Goal: Task Accomplishment & Management: Manage account settings

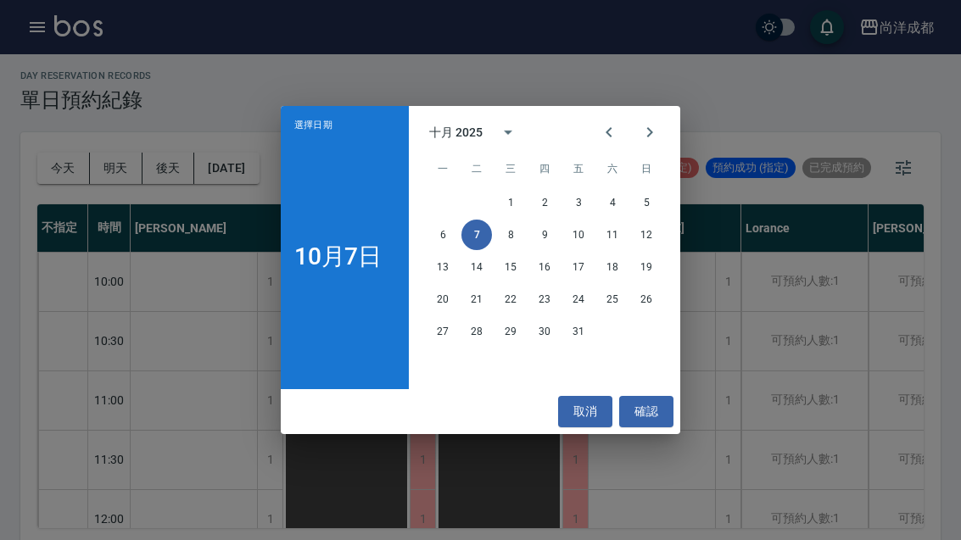
scroll to position [424, 0]
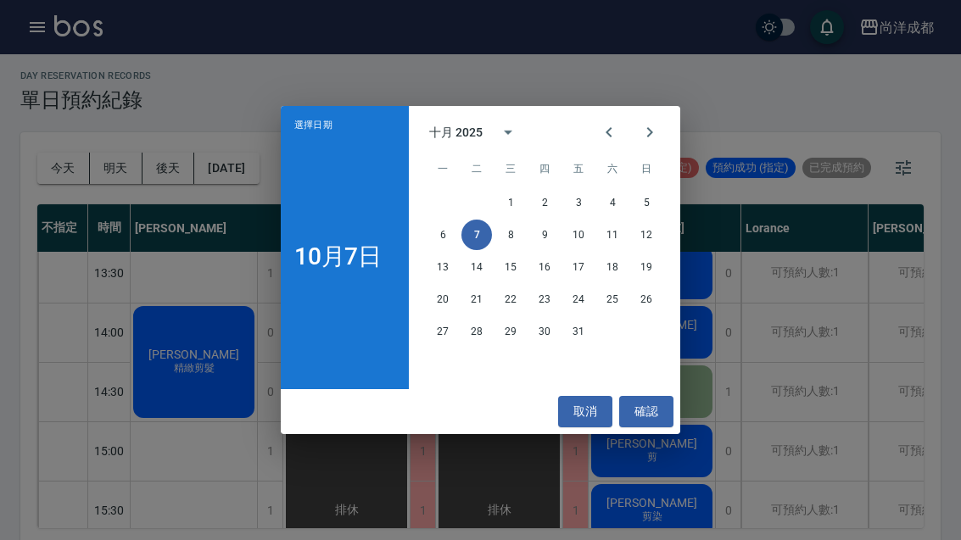
click at [506, 250] on button "8" at bounding box center [510, 235] width 31 height 31
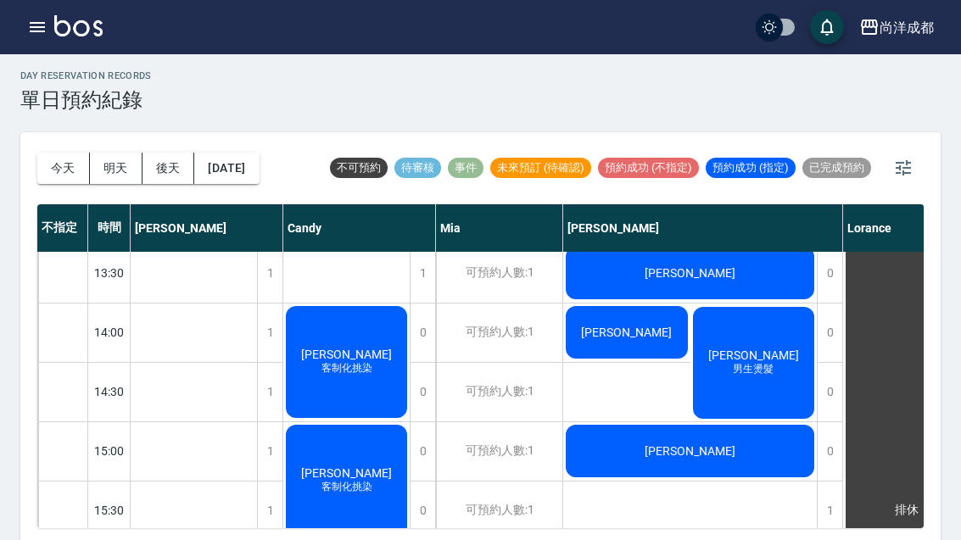
click at [116, 162] on button "明天" at bounding box center [116, 168] width 53 height 31
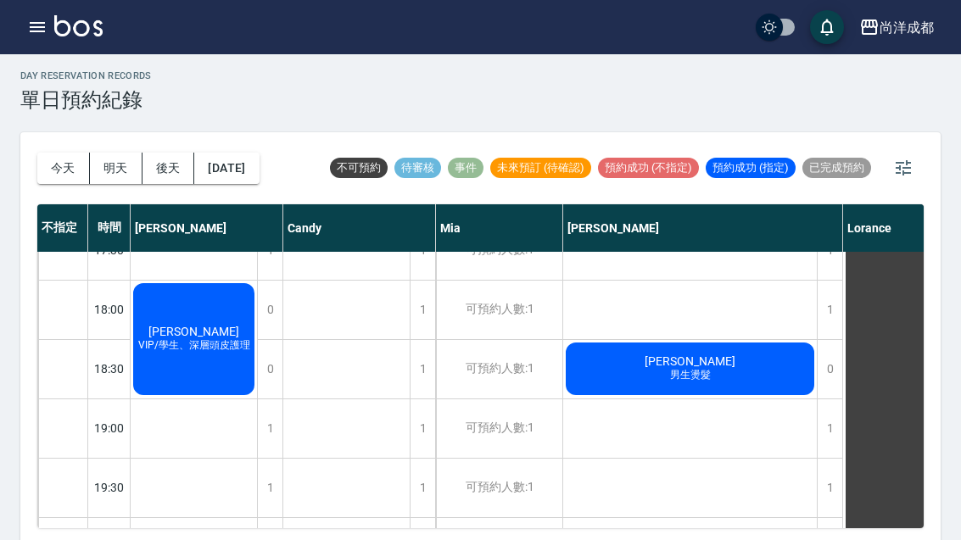
scroll to position [921, 0]
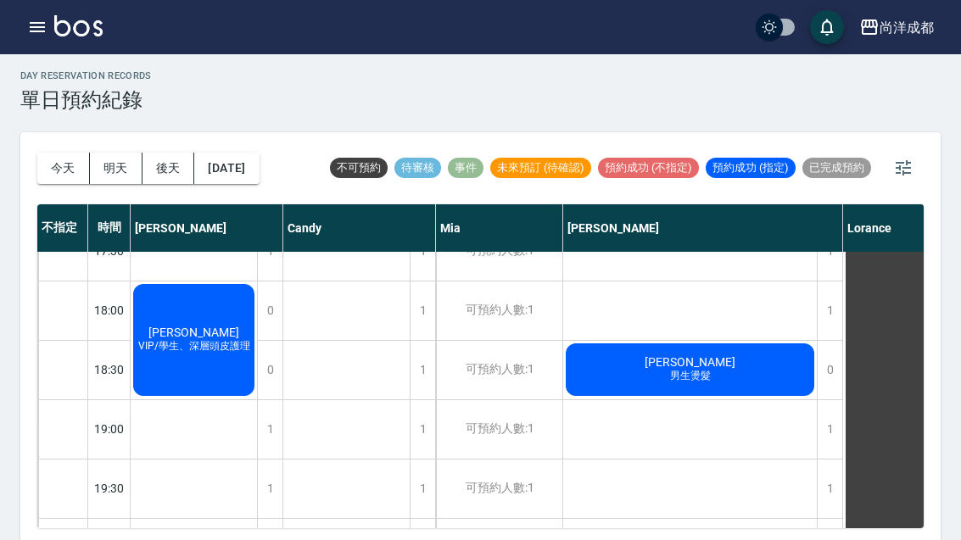
click at [827, 485] on div "1" at bounding box center [829, 489] width 25 height 59
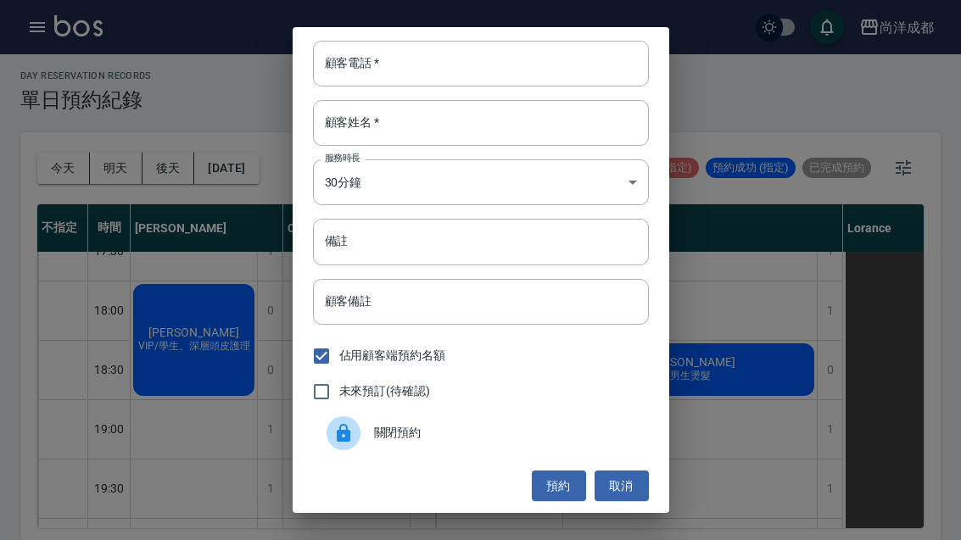
click at [468, 87] on input "顧客電話   *" at bounding box center [481, 64] width 336 height 46
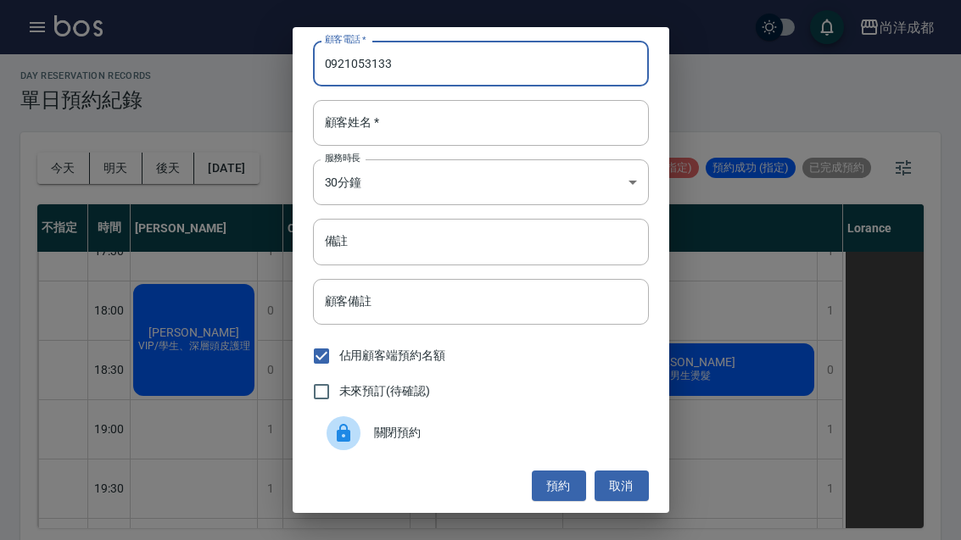
type input "0921053133"
click at [410, 146] on input "顧客姓名   *" at bounding box center [481, 123] width 336 height 46
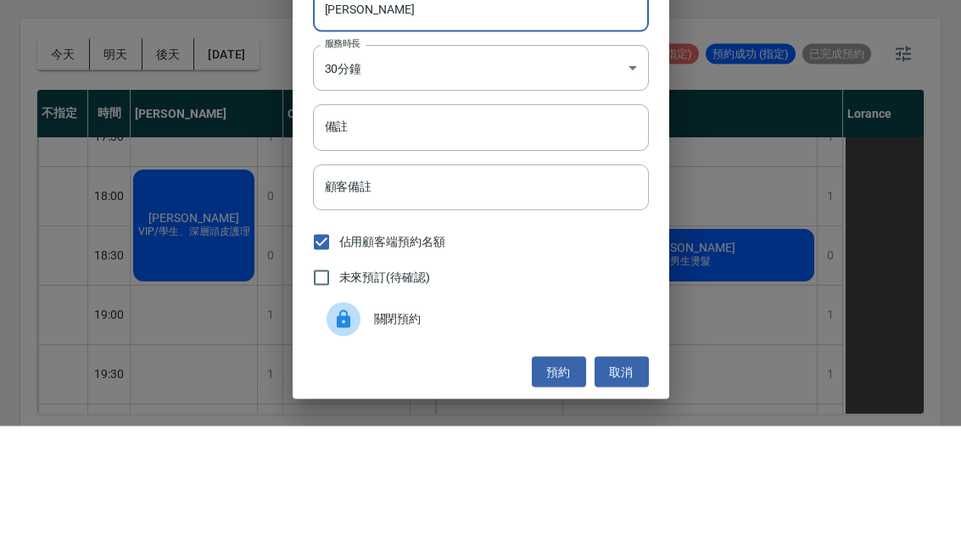
type input "[PERSON_NAME]"
click at [406, 219] on input "備註" at bounding box center [481, 242] width 336 height 46
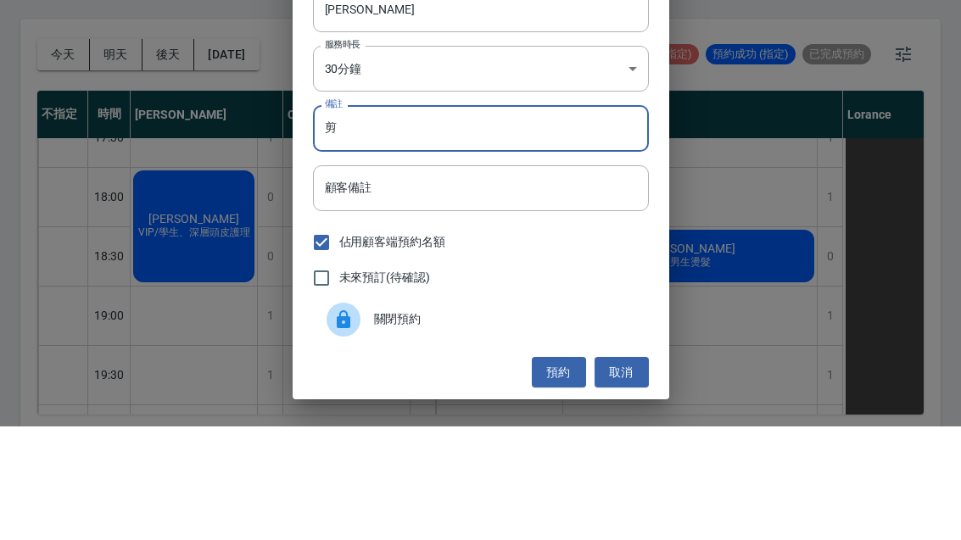
type input "剪"
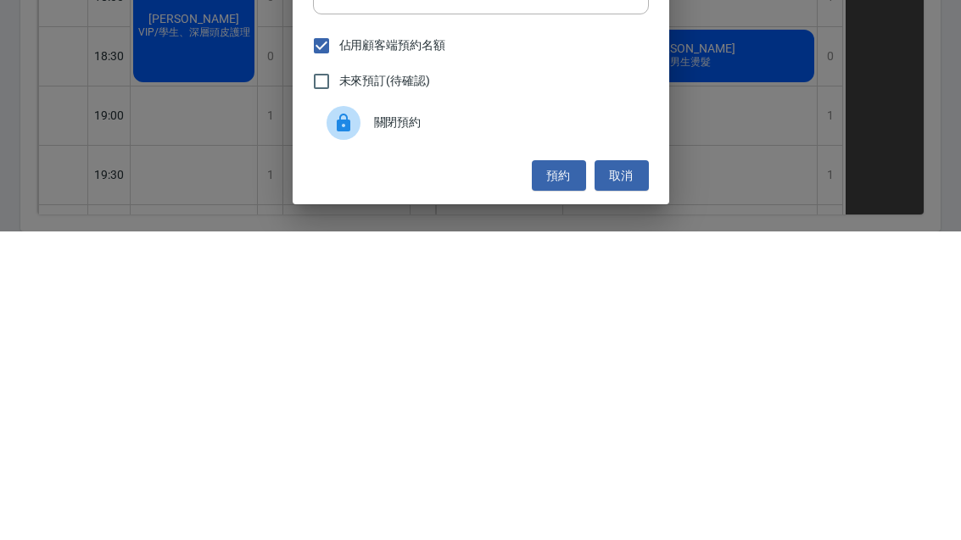
click at [545, 469] on button "預約" at bounding box center [559, 484] width 54 height 31
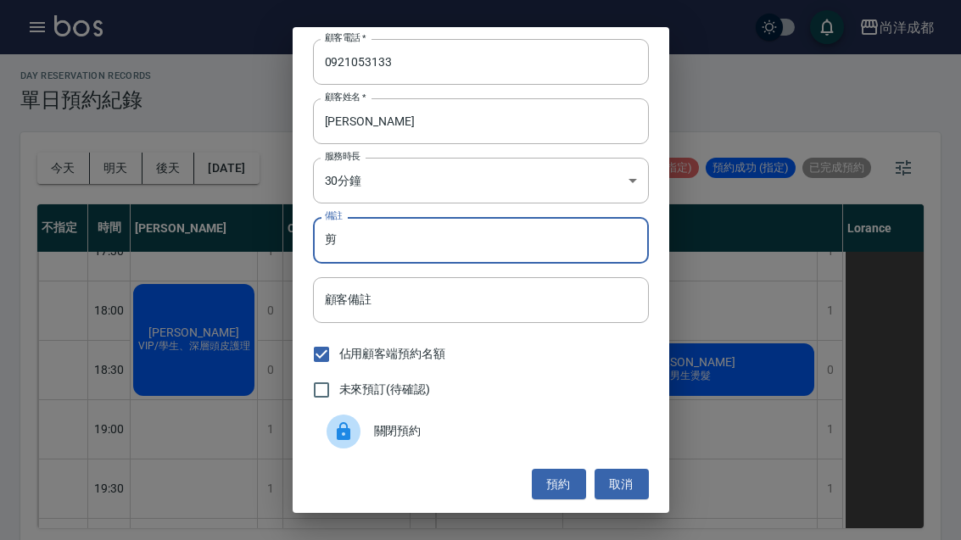
scroll to position [0, 0]
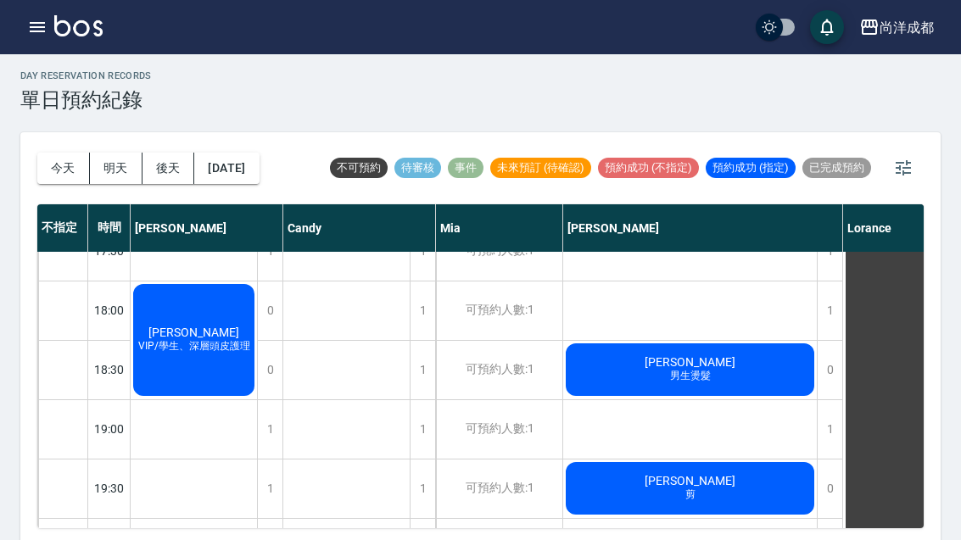
click at [250, 153] on button "2025/10/08" at bounding box center [226, 168] width 64 height 31
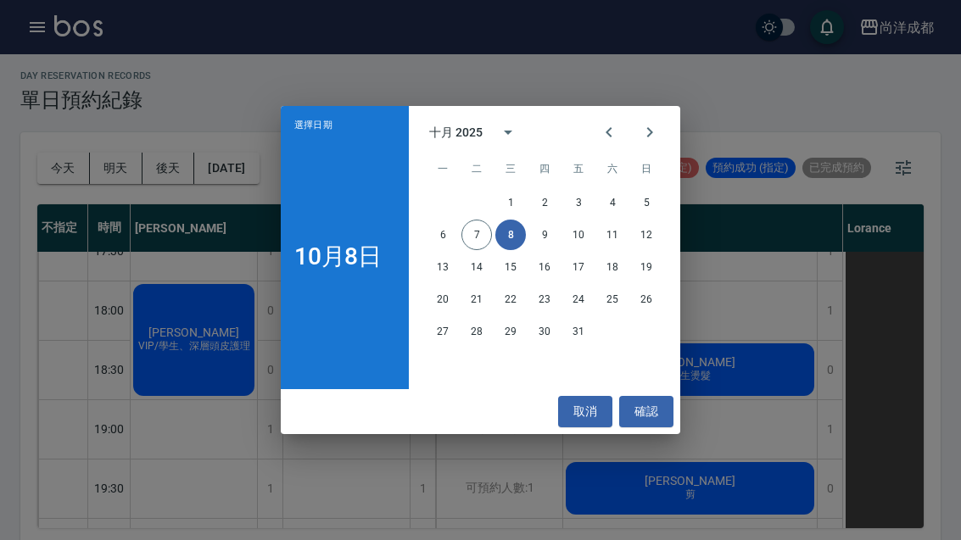
click at [613, 250] on button "11" at bounding box center [612, 235] width 31 height 31
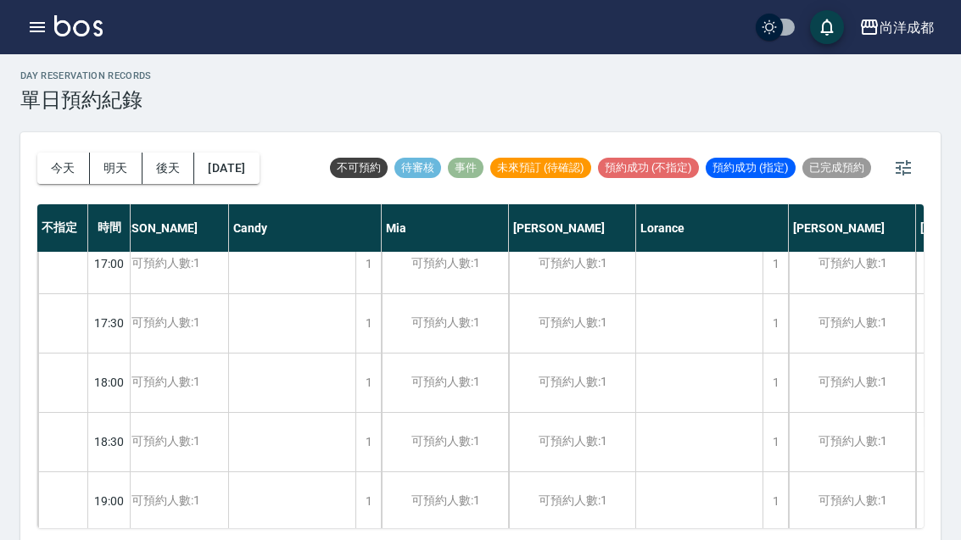
scroll to position [853, 29]
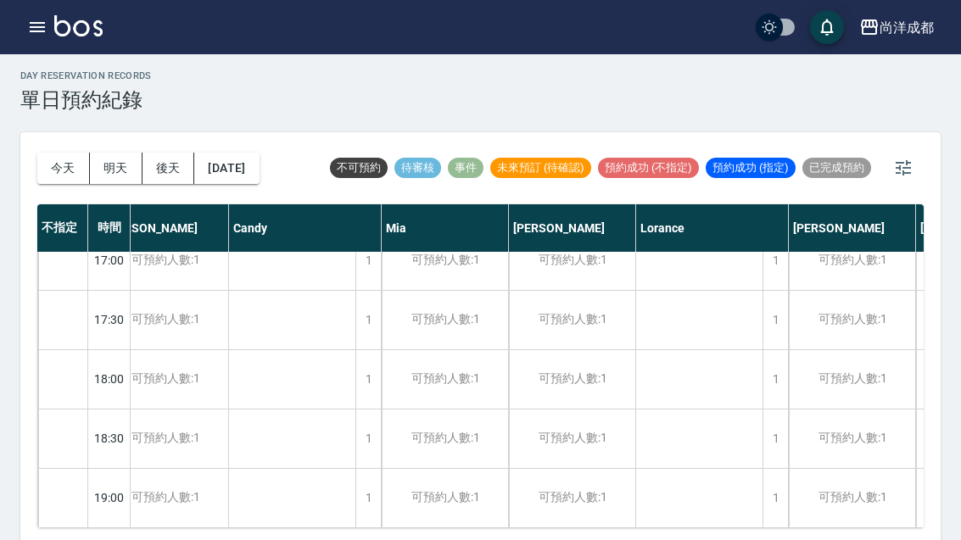
click at [259, 174] on button "2025/10/11" at bounding box center [226, 168] width 64 height 31
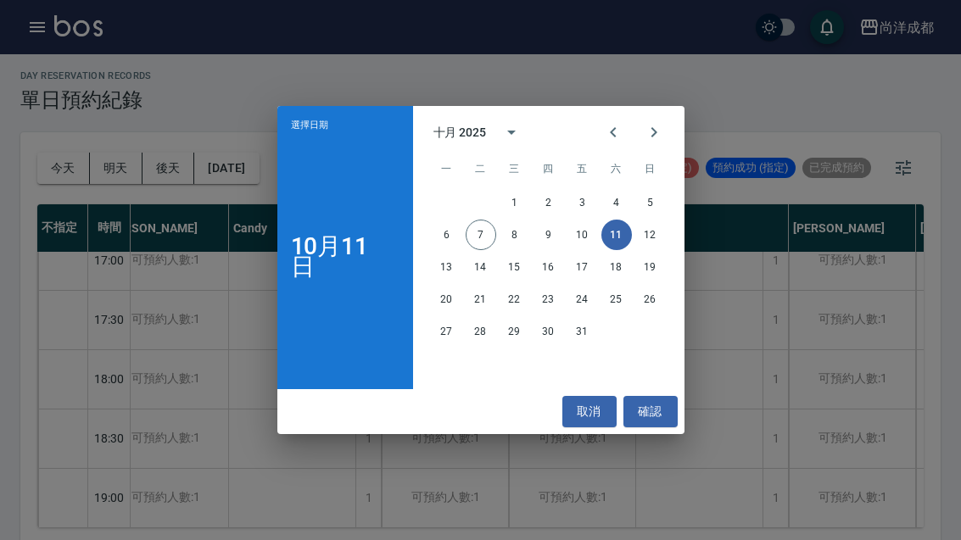
click at [738, 347] on div "選擇日期 10月11日 十月 2025 一 二 三 四 五 六 日 1 2 3 4 5 6 7 8 9 10 11 12 13 14 15 16 17 18 …" at bounding box center [480, 270] width 961 height 540
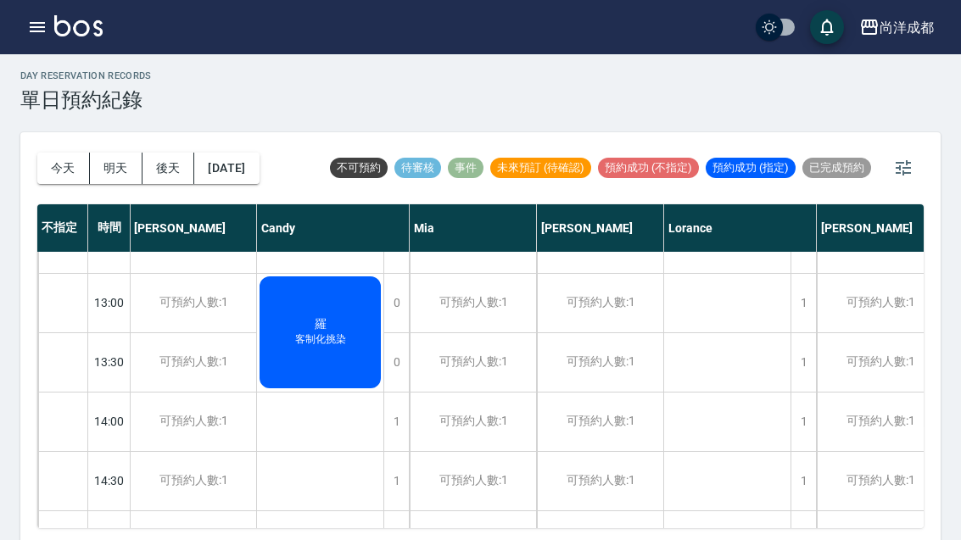
scroll to position [334, 1]
click at [259, 161] on button "2025/10/11" at bounding box center [226, 168] width 64 height 31
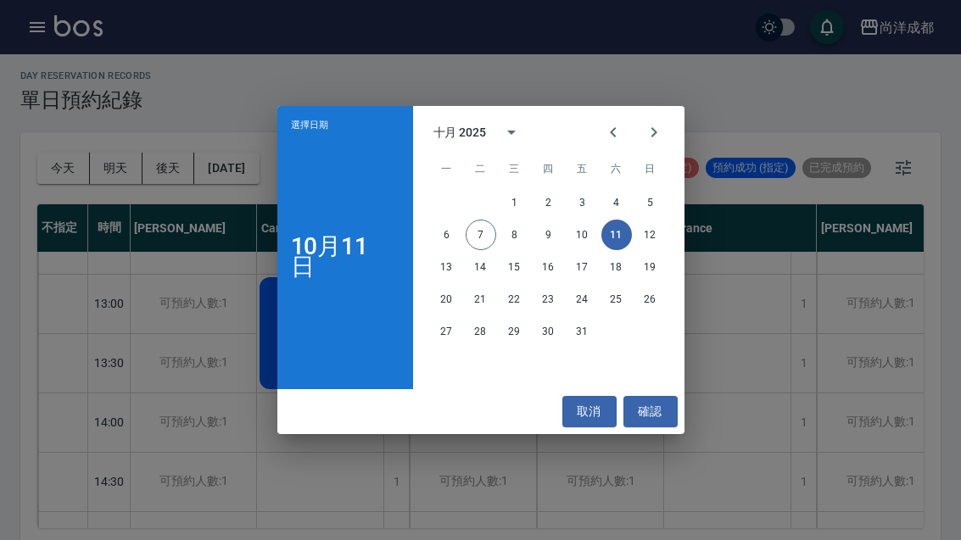
click at [512, 250] on button "8" at bounding box center [515, 235] width 31 height 31
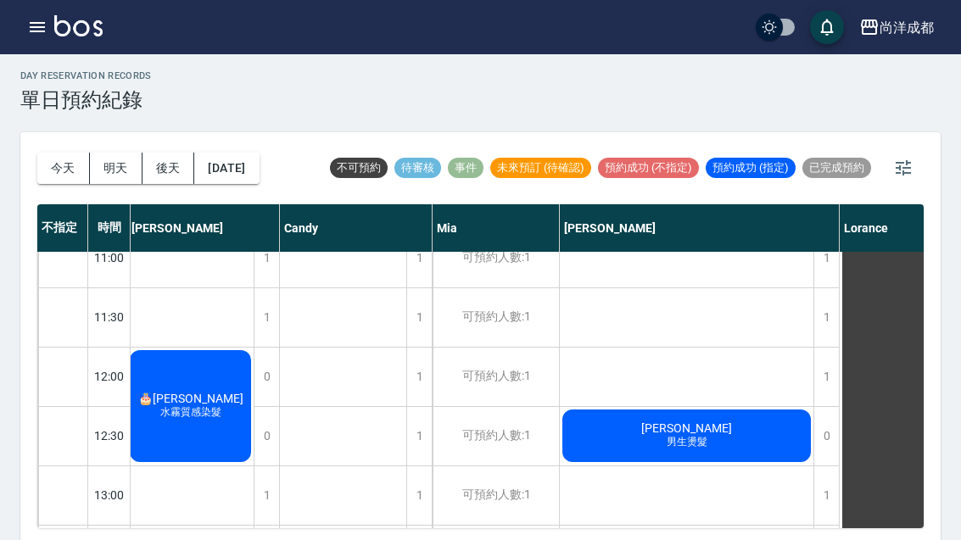
scroll to position [132, 3]
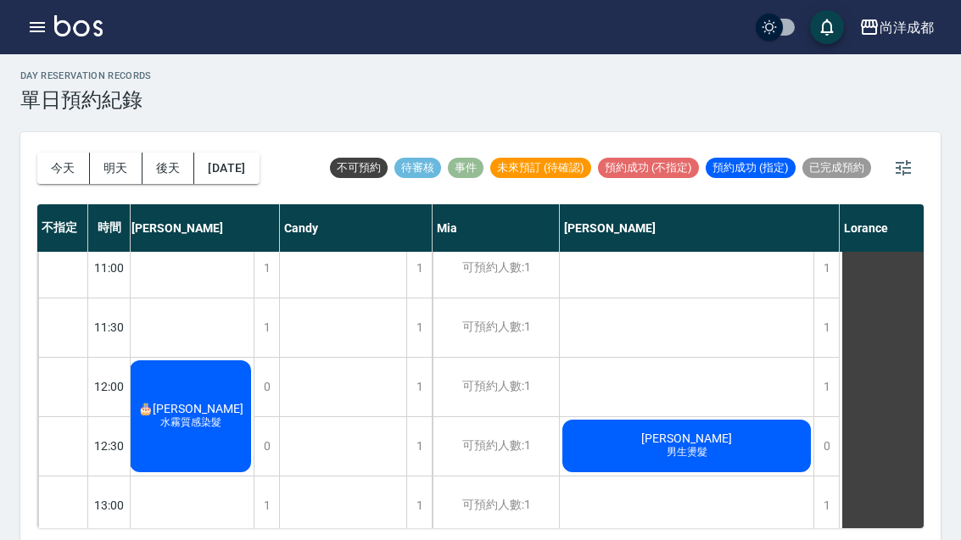
click at [116, 161] on button "明天" at bounding box center [116, 168] width 53 height 31
click at [175, 168] on button "後天" at bounding box center [169, 168] width 53 height 31
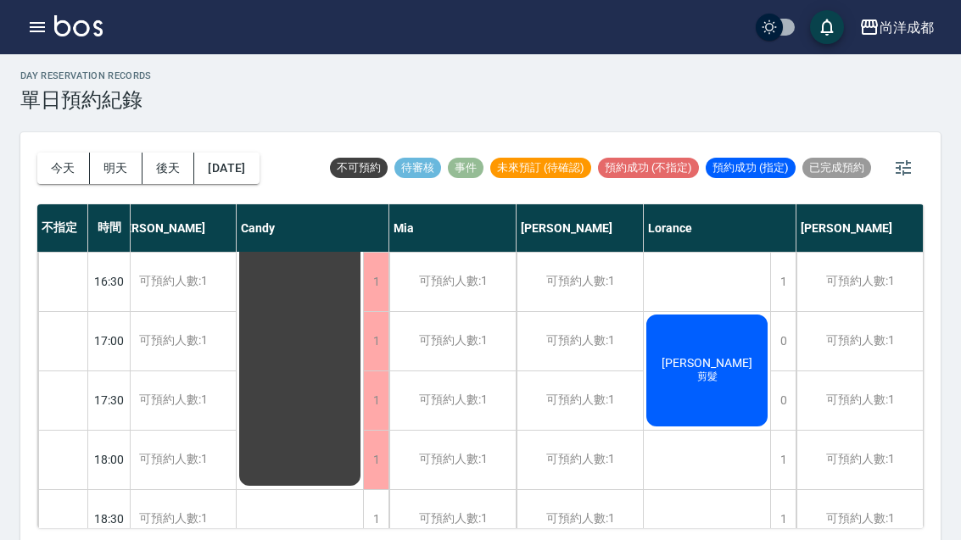
scroll to position [772, 20]
click at [259, 167] on button "2025/10/09" at bounding box center [226, 168] width 64 height 31
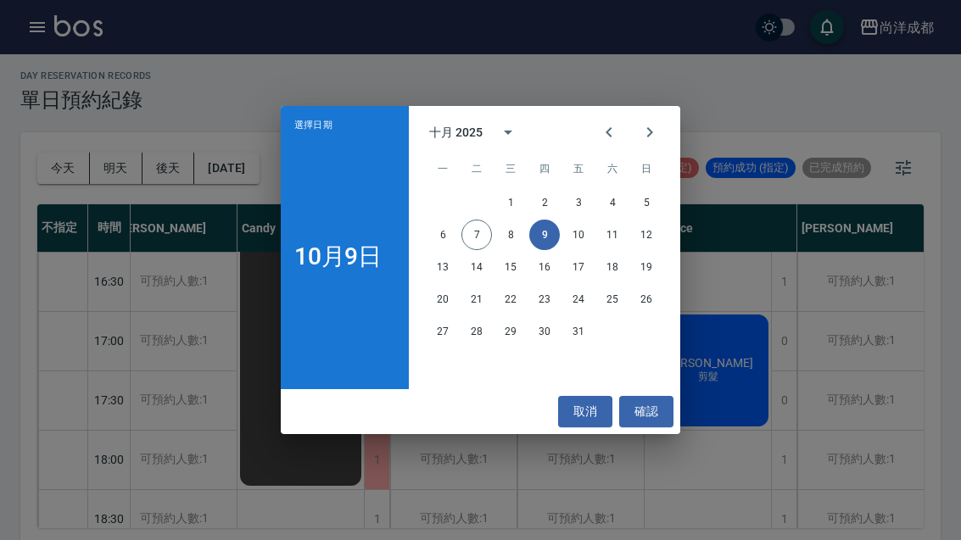
click at [506, 283] on button "15" at bounding box center [510, 267] width 31 height 31
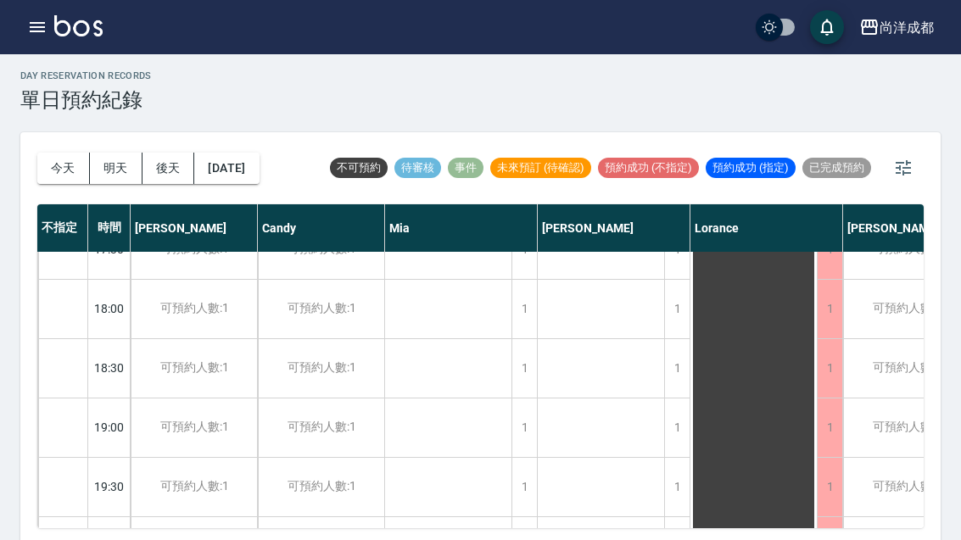
scroll to position [921, 0]
click at [677, 433] on div "1" at bounding box center [676, 429] width 25 height 59
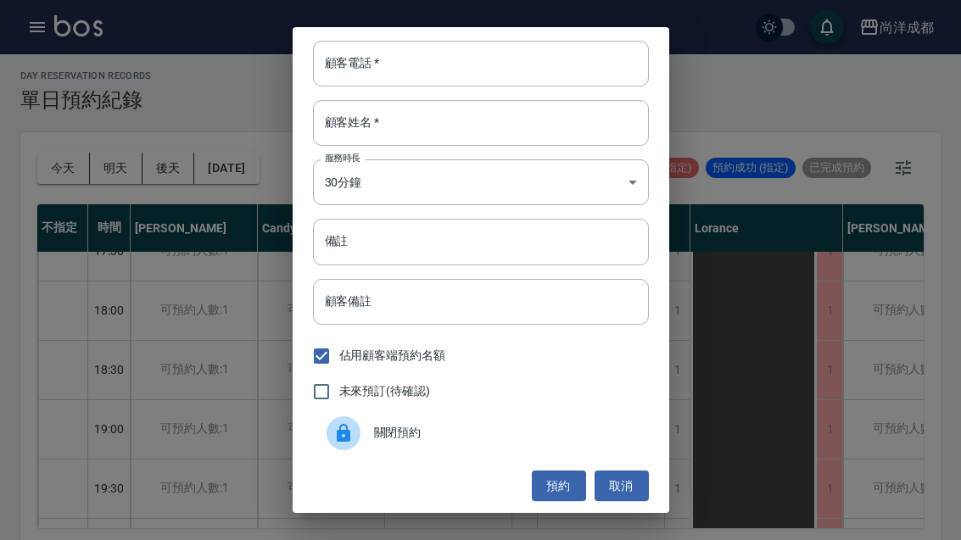
click at [443, 85] on input "顧客電話   *" at bounding box center [481, 64] width 336 height 46
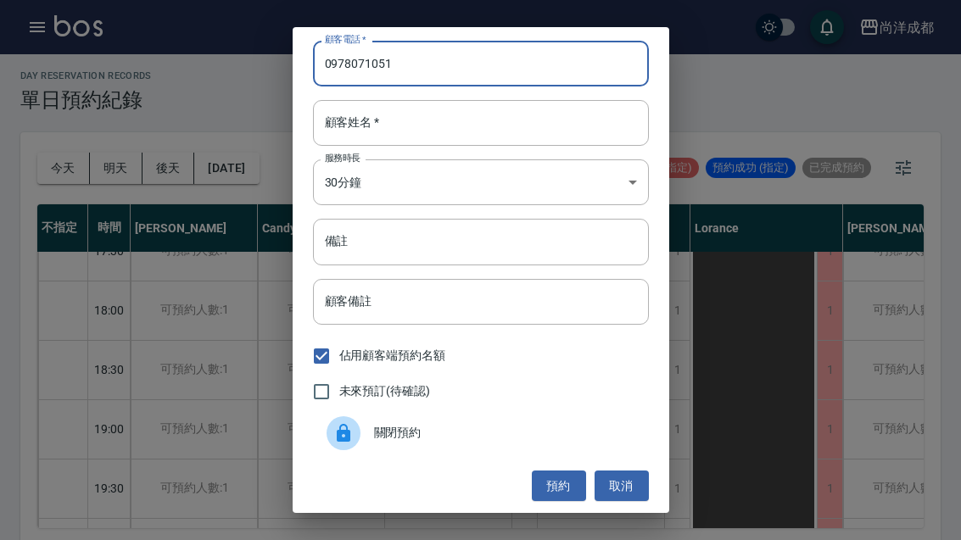
type input "0978071051"
click at [449, 142] on input "顧客姓名   *" at bounding box center [481, 123] width 336 height 46
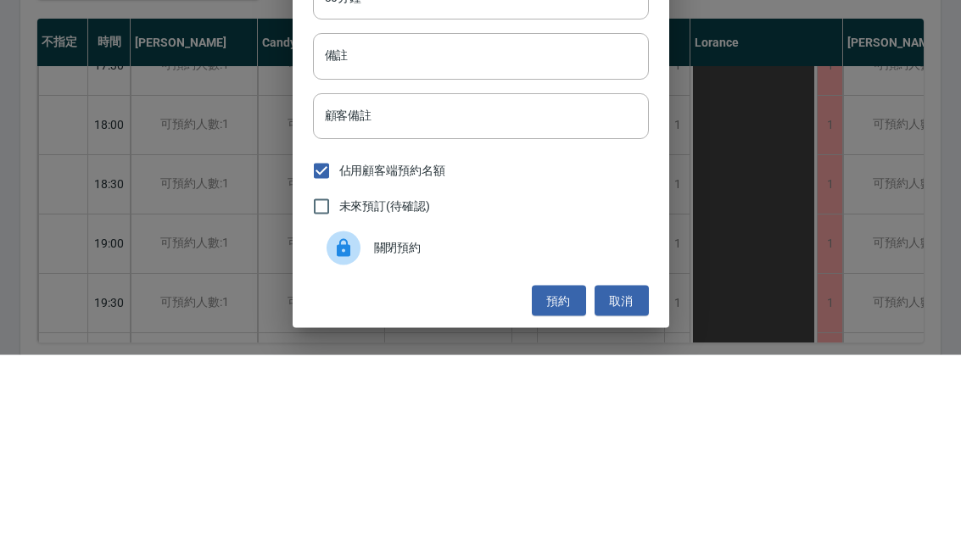
type input "張"
click at [394, 219] on input "備註" at bounding box center [481, 242] width 336 height 46
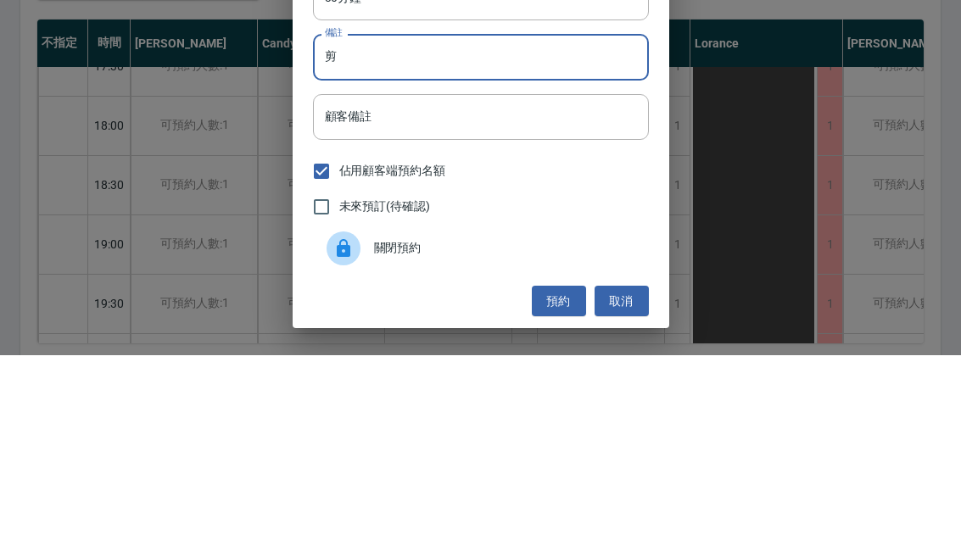
type input "剪"
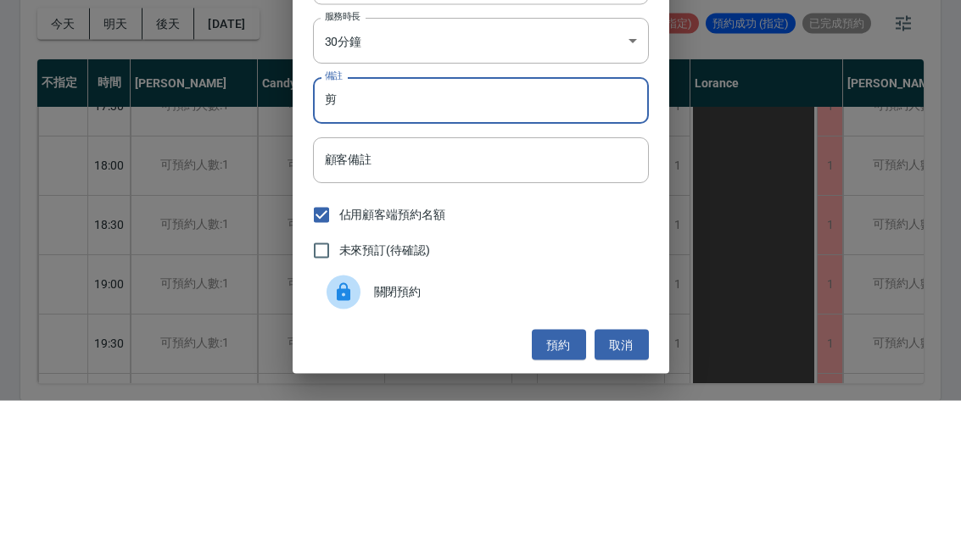
scroll to position [59, 0]
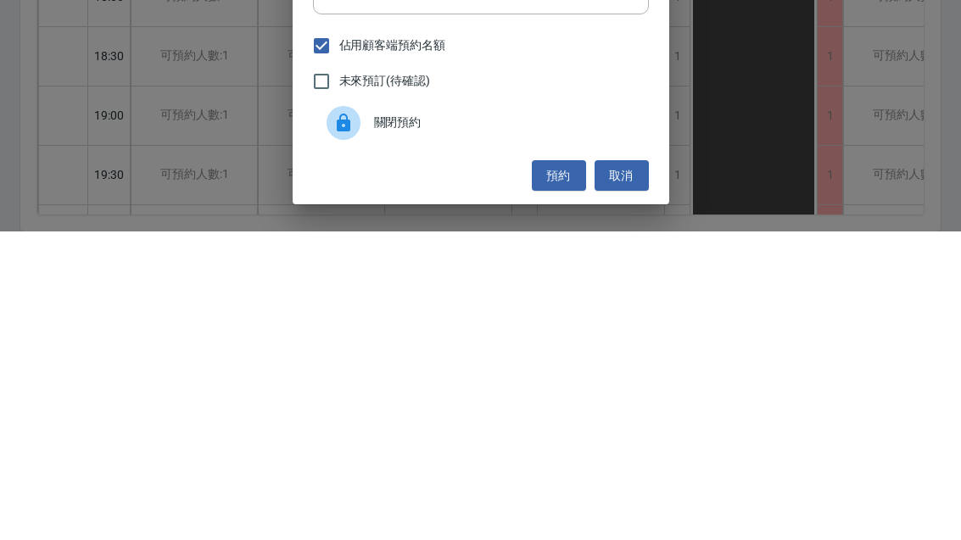
click at [556, 469] on button "預約" at bounding box center [559, 484] width 54 height 31
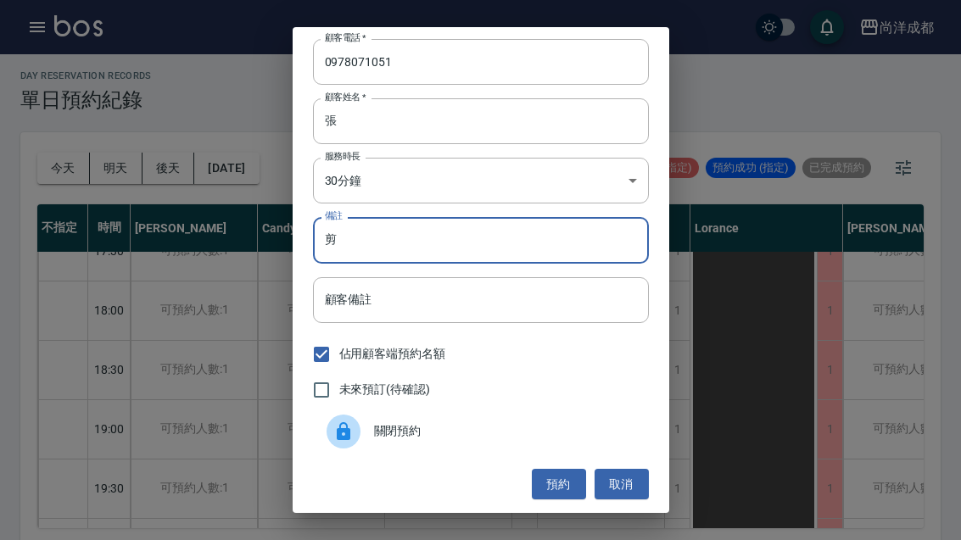
scroll to position [0, 0]
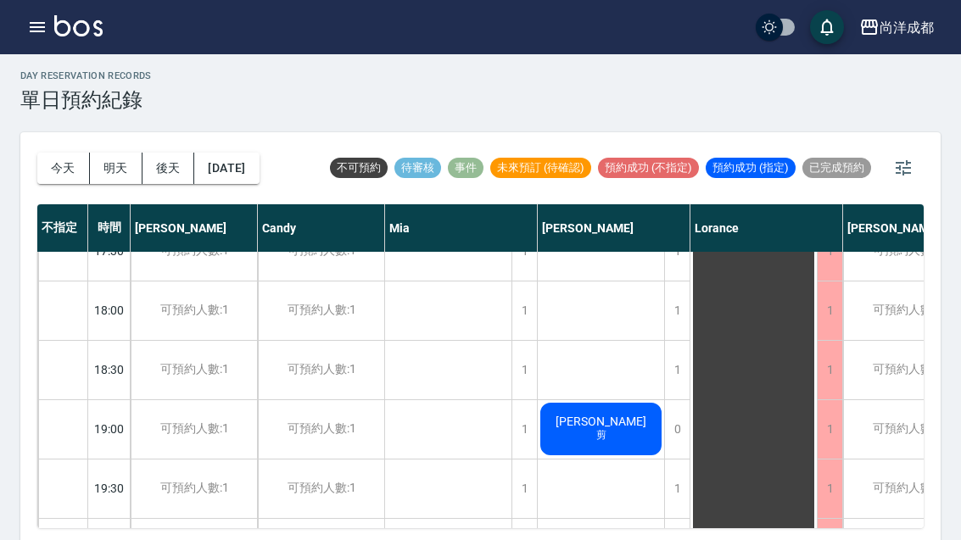
click at [259, 168] on button "2025/10/15" at bounding box center [226, 168] width 64 height 31
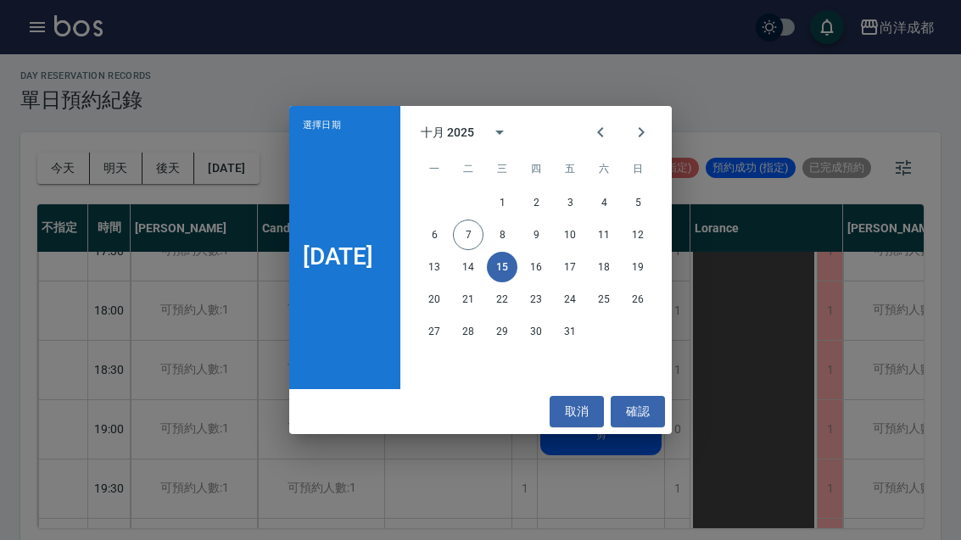
click at [615, 250] on button "11" at bounding box center [604, 235] width 31 height 31
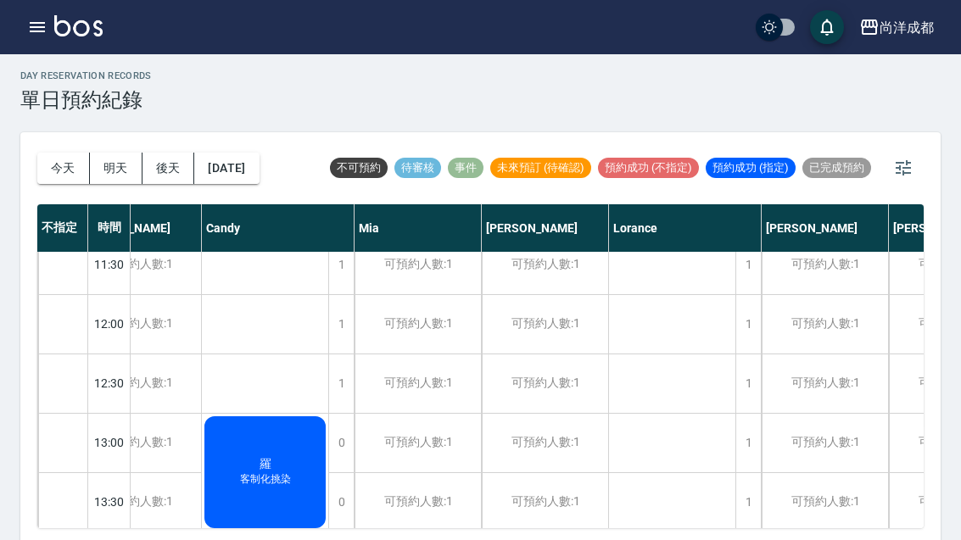
scroll to position [199, 59]
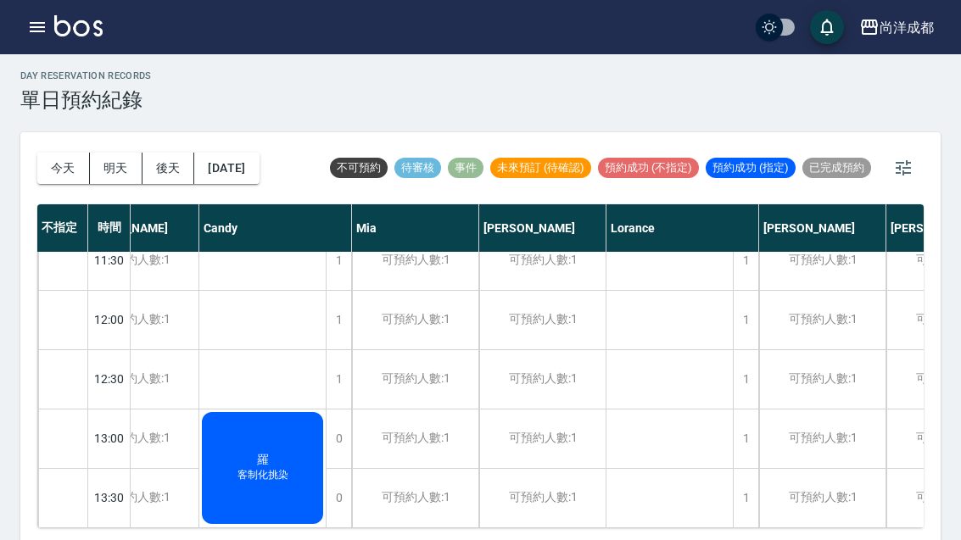
click at [747, 447] on div "1" at bounding box center [745, 439] width 25 height 59
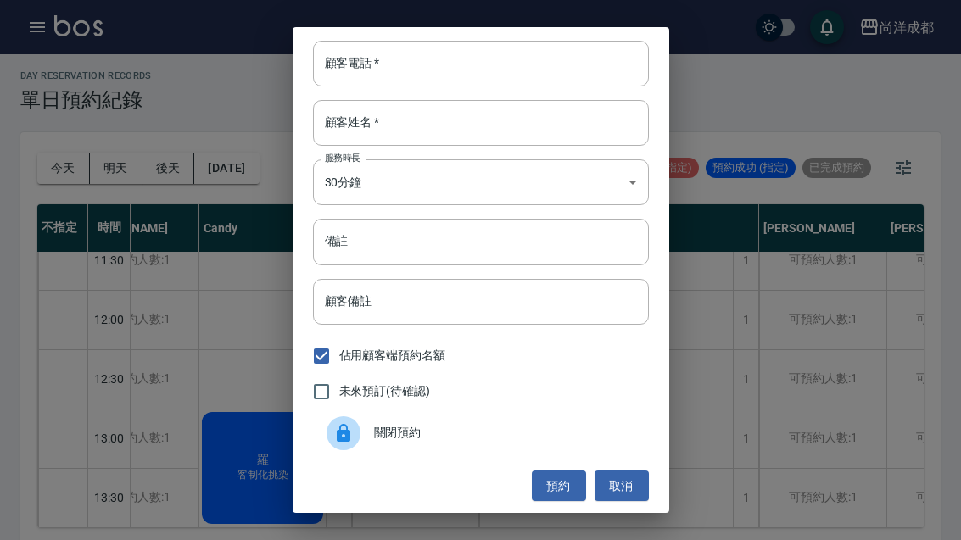
click at [432, 87] on input "顧客電話   *" at bounding box center [481, 64] width 336 height 46
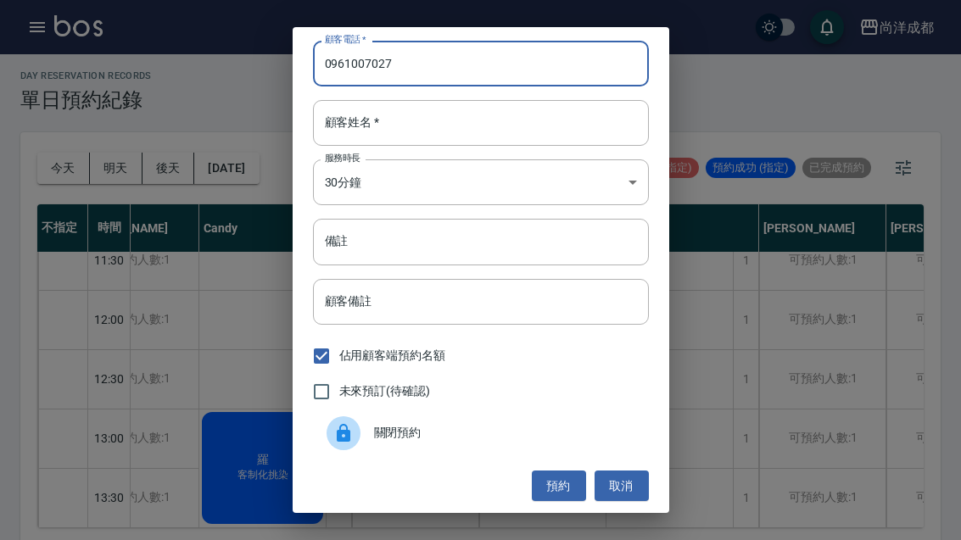
type input "0961007027"
click at [474, 135] on input "顧客姓名   *" at bounding box center [481, 123] width 336 height 46
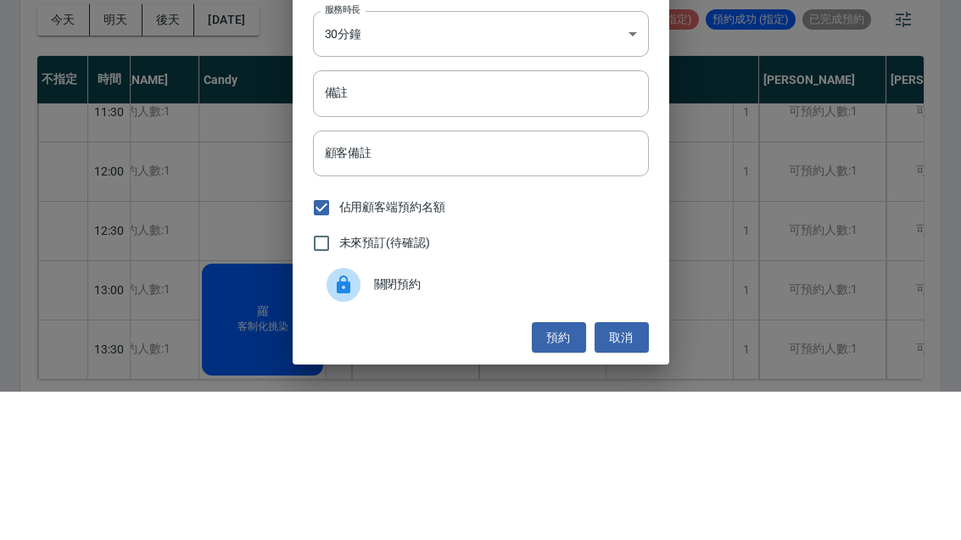
type input "江"
click at [377, 219] on input "備註" at bounding box center [481, 242] width 336 height 46
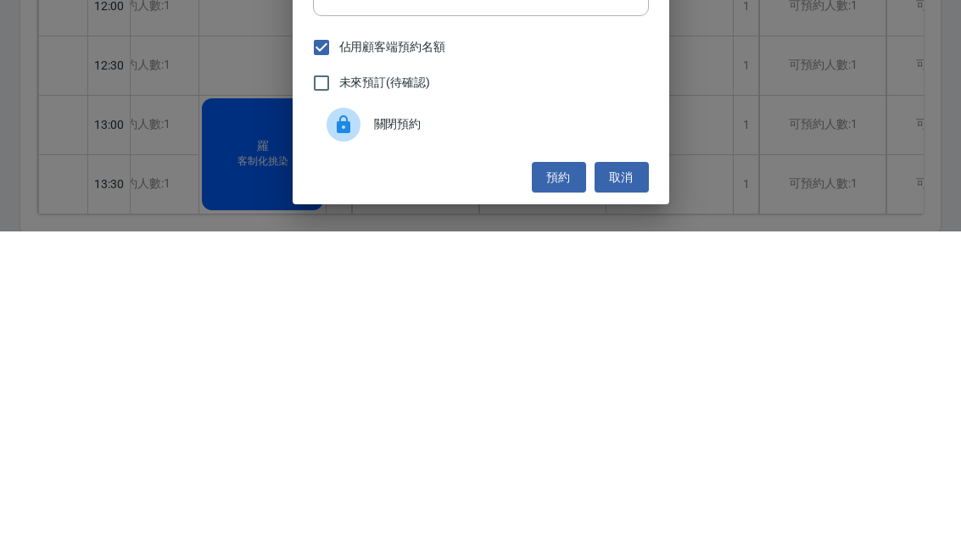
type input "剪"
click at [553, 471] on button "預約" at bounding box center [559, 486] width 54 height 31
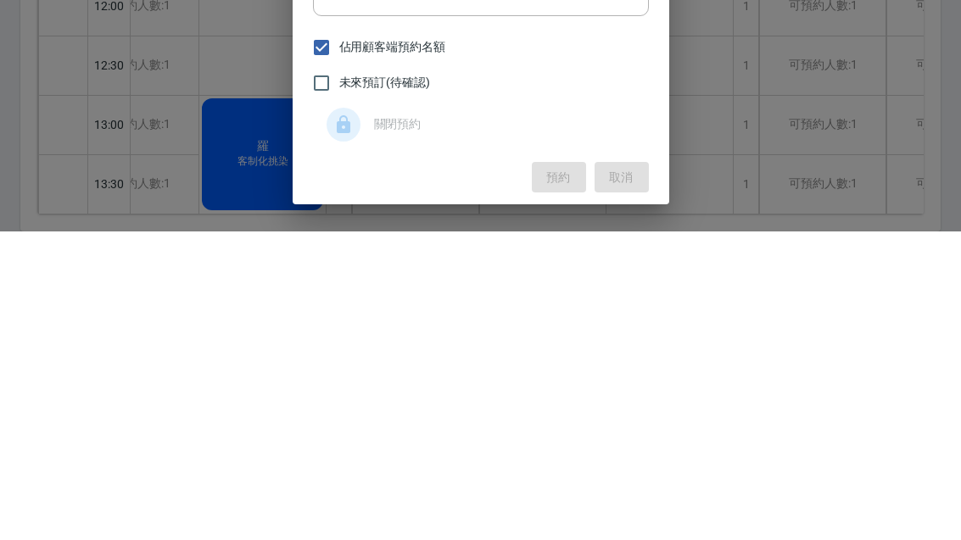
scroll to position [4, 0]
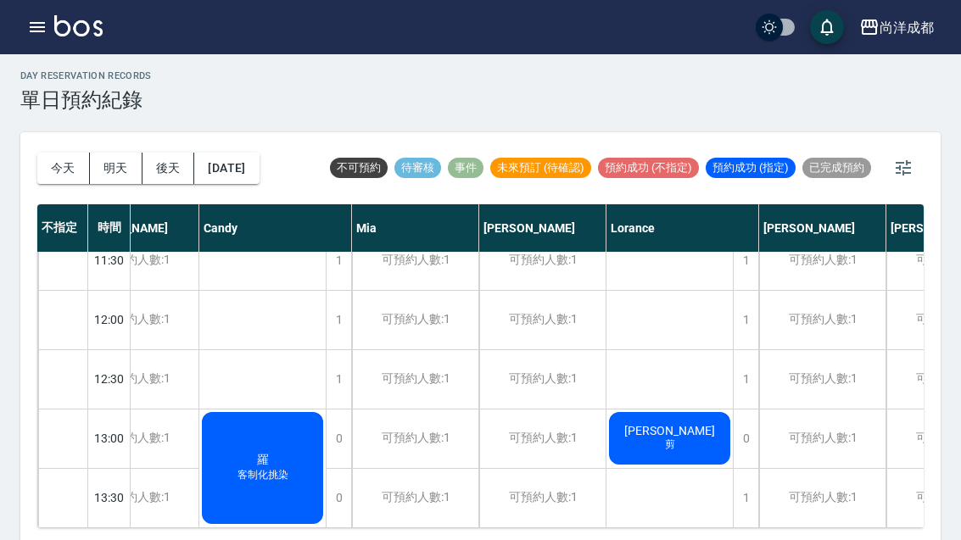
click at [254, 166] on button "2025/10/11" at bounding box center [226, 168] width 64 height 31
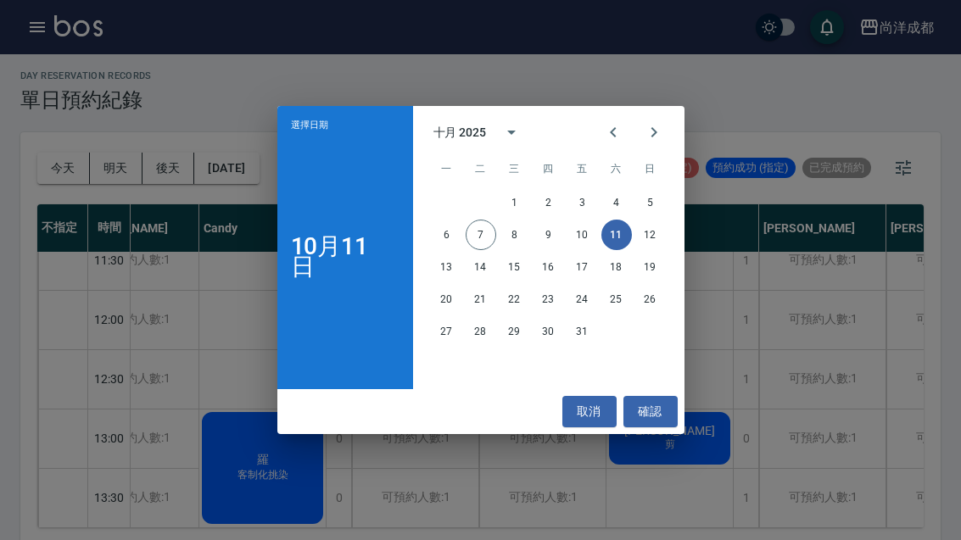
click at [581, 250] on button "10" at bounding box center [583, 235] width 31 height 31
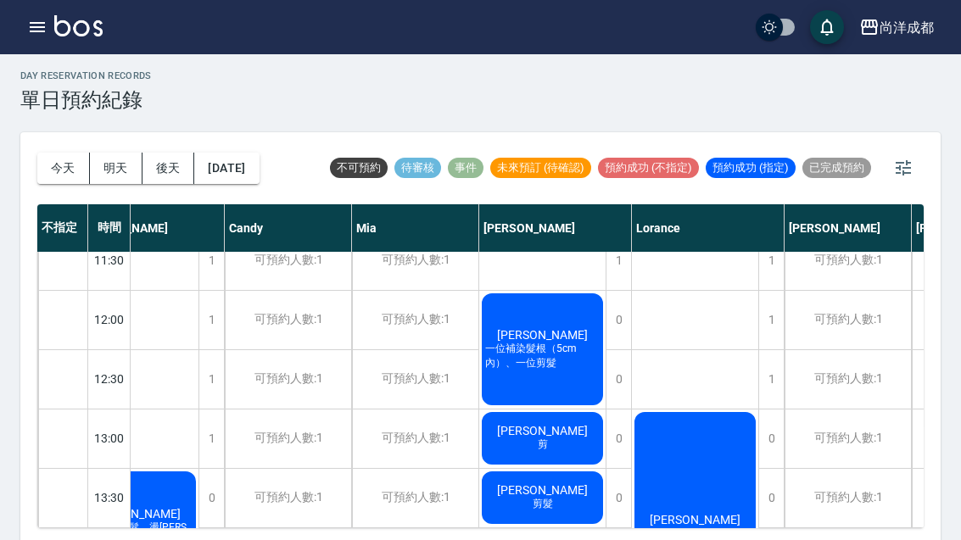
click at [259, 157] on button "2025/10/10" at bounding box center [226, 168] width 64 height 31
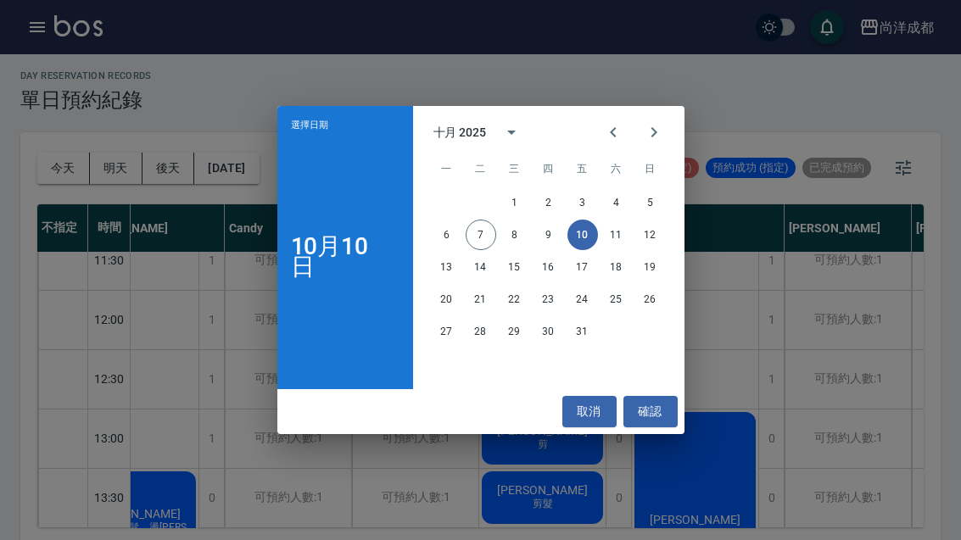
click at [652, 283] on button "19" at bounding box center [650, 267] width 31 height 31
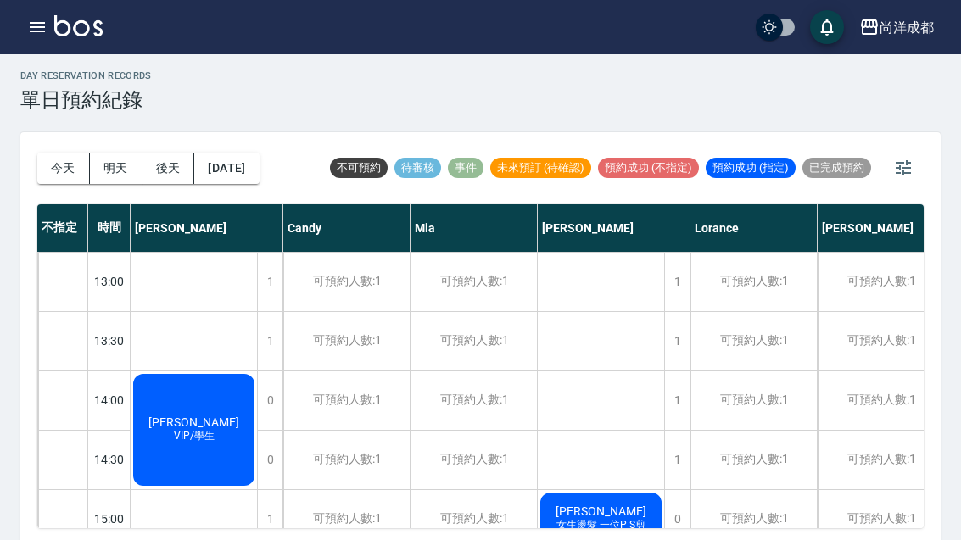
scroll to position [356, 0]
click at [204, 406] on div "林亭均 VIP/學生" at bounding box center [194, 430] width 126 height 117
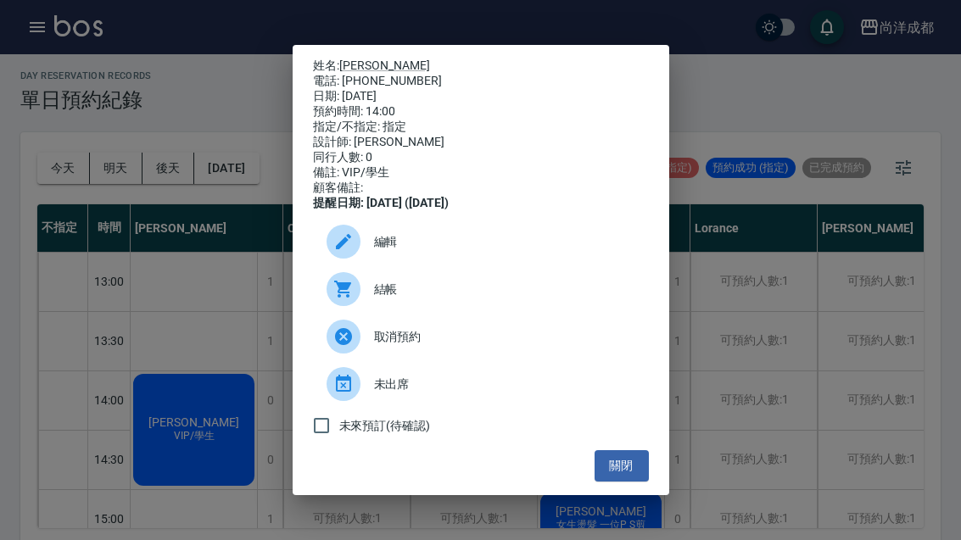
click at [204, 534] on div "姓名: 林亭均 電話: 0975289636 日期: 2025/10/19 預約時間: 14:00 指定/不指定: 指定 設計師: Lance 同行人數: 0…" at bounding box center [480, 270] width 961 height 540
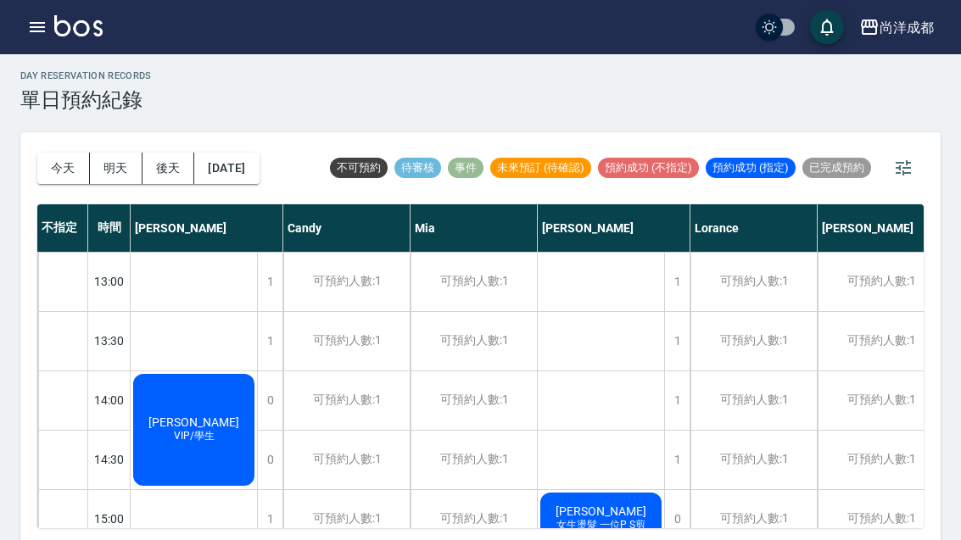
click at [54, 165] on button "今天" at bounding box center [63, 168] width 53 height 31
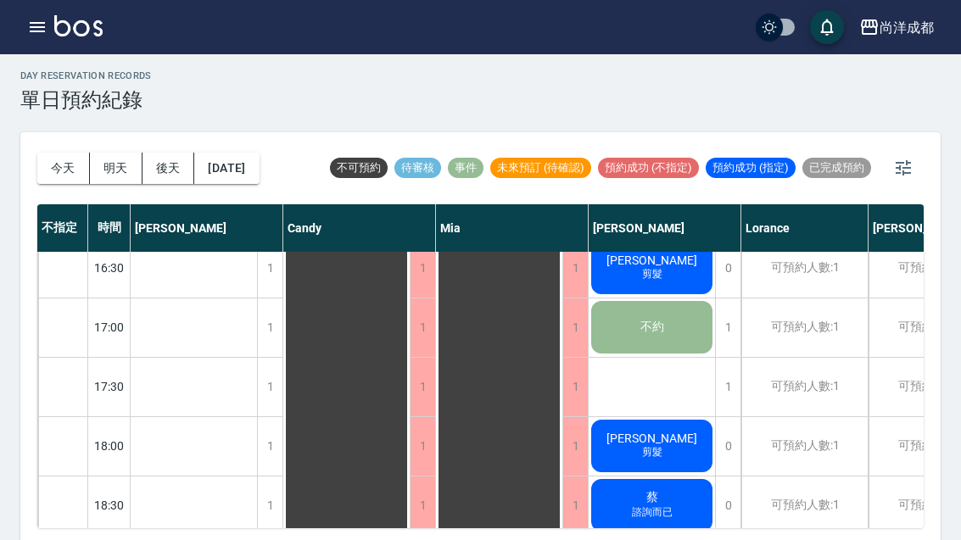
scroll to position [787, 0]
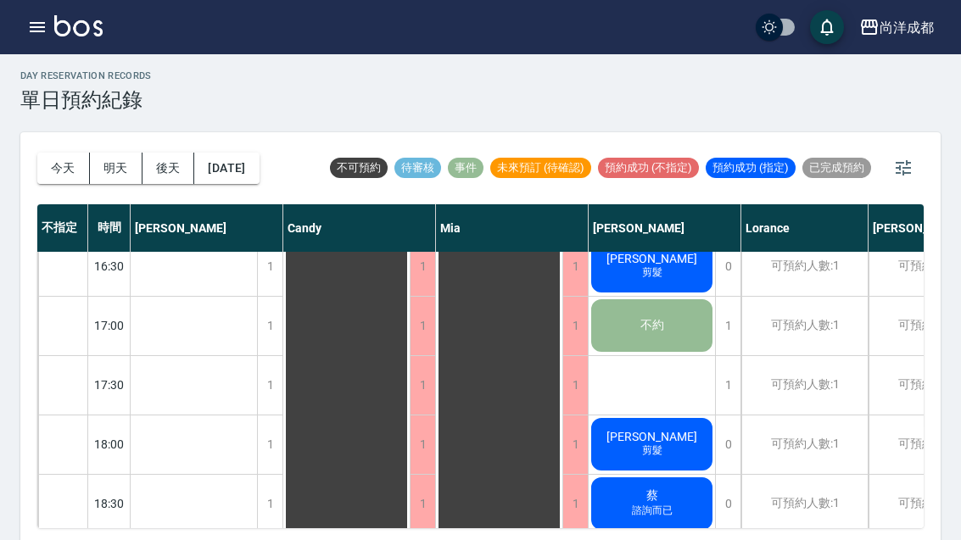
click at [268, 449] on div "1" at bounding box center [269, 445] width 25 height 59
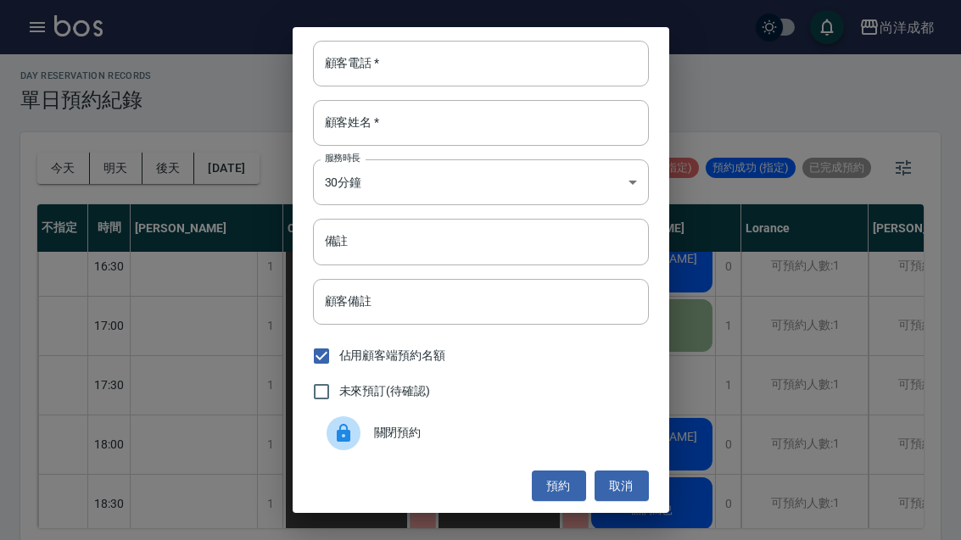
click at [442, 83] on input "顧客電話   *" at bounding box center [481, 64] width 336 height 46
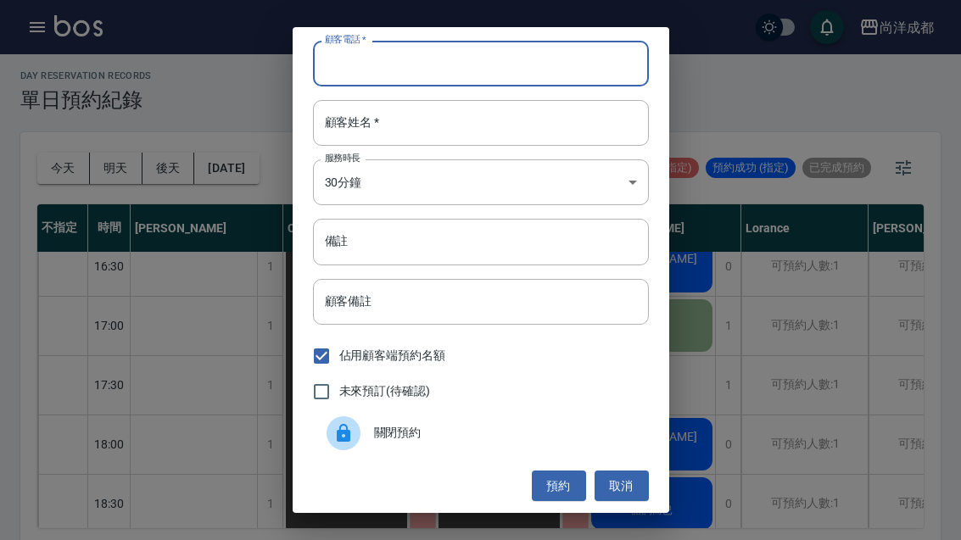
click at [417, 87] on input "顧客電話   *" at bounding box center [481, 64] width 336 height 46
type input "09"
click at [417, 143] on input "顧客姓名   *" at bounding box center [481, 123] width 336 height 46
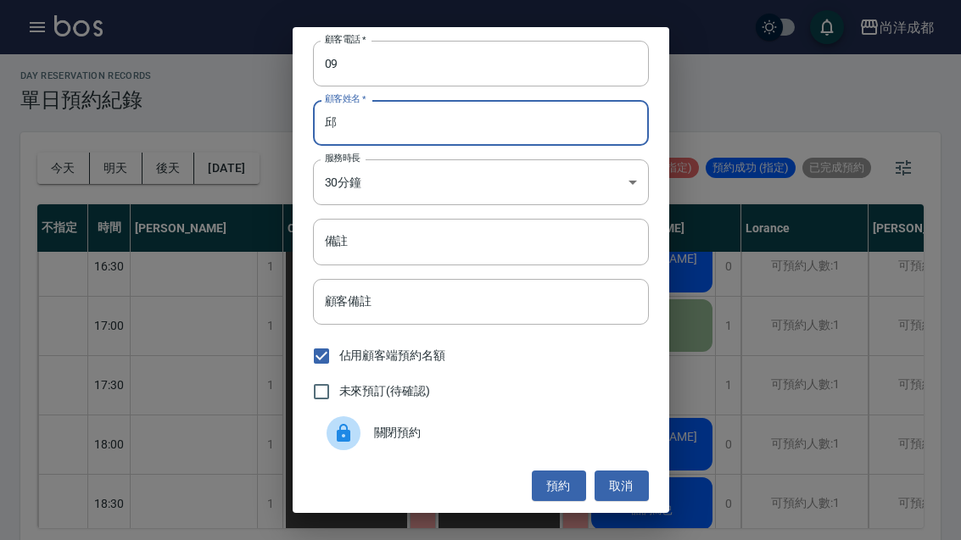
type input "邱"
click at [424, 87] on input "09" at bounding box center [481, 64] width 336 height 46
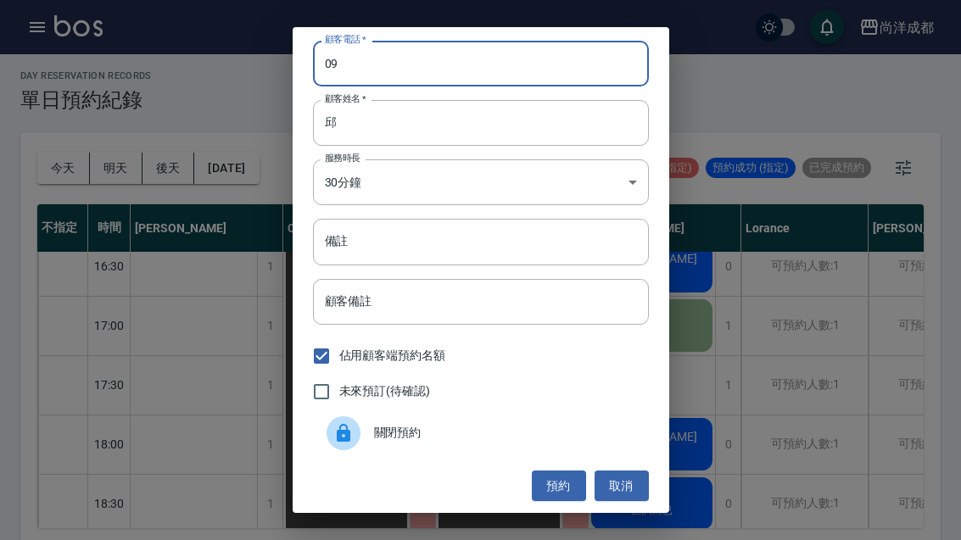
click at [384, 87] on input "09" at bounding box center [481, 64] width 336 height 46
type input "0970111011"
click at [403, 146] on input "邱" at bounding box center [481, 123] width 336 height 46
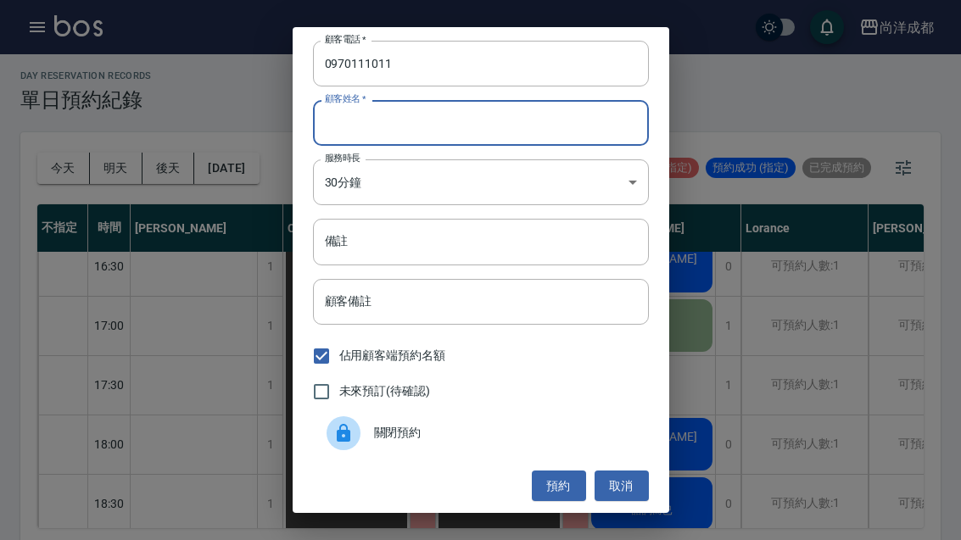
click at [454, 87] on input "0970111011" at bounding box center [481, 64] width 336 height 46
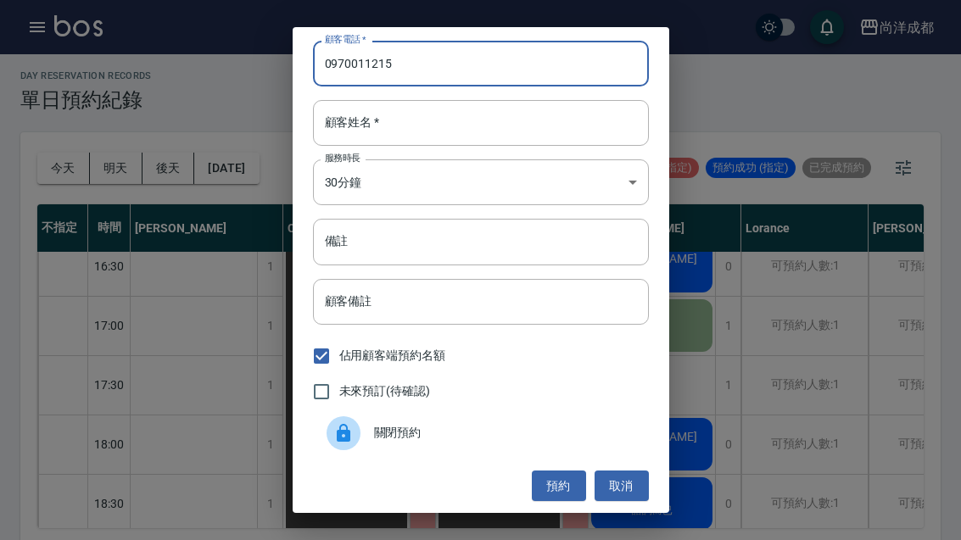
type input "0970011215"
click at [355, 146] on div "顧客姓名   * 顧客姓名   *" at bounding box center [481, 123] width 336 height 46
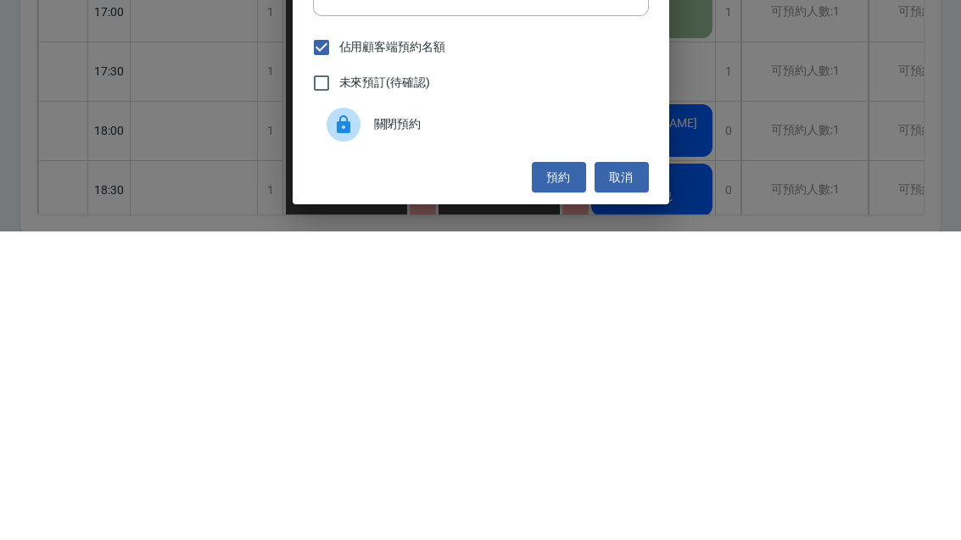
scroll to position [0, 0]
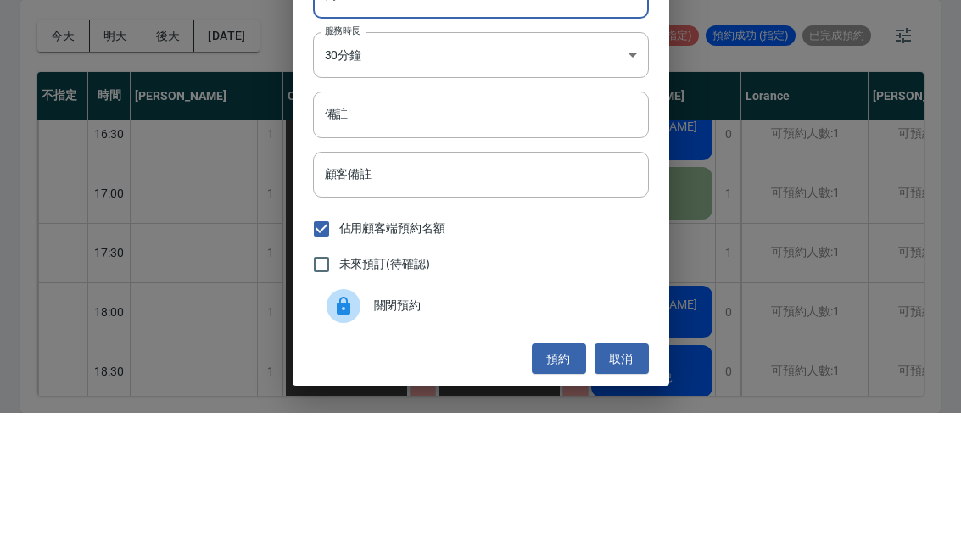
type input "周"
click at [366, 219] on input "備註" at bounding box center [481, 242] width 336 height 46
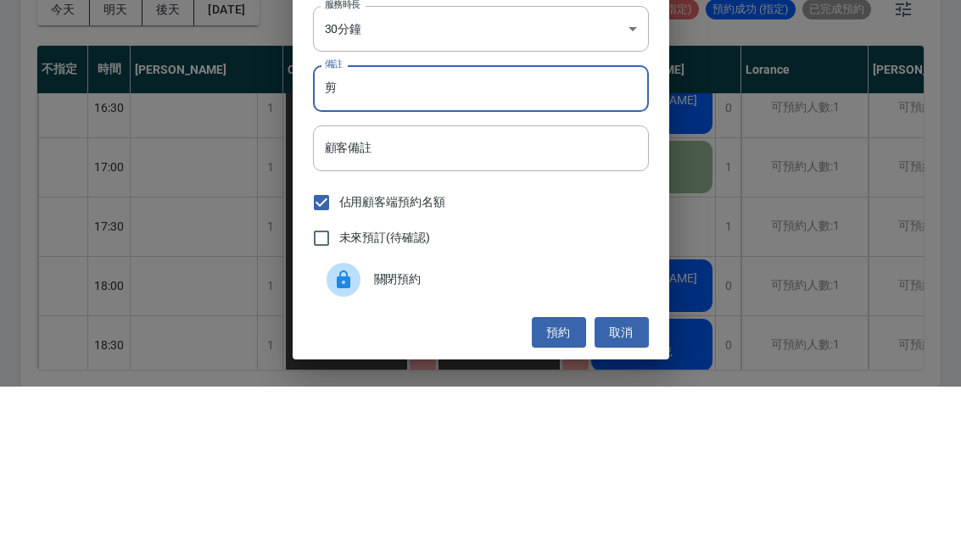
scroll to position [59, 0]
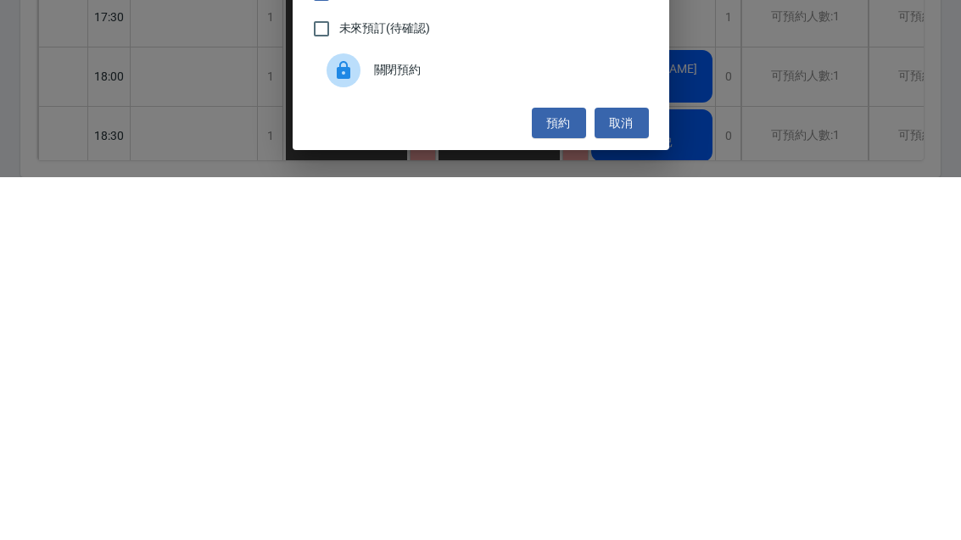
type input "剪"
click at [560, 471] on button "預約" at bounding box center [559, 486] width 54 height 31
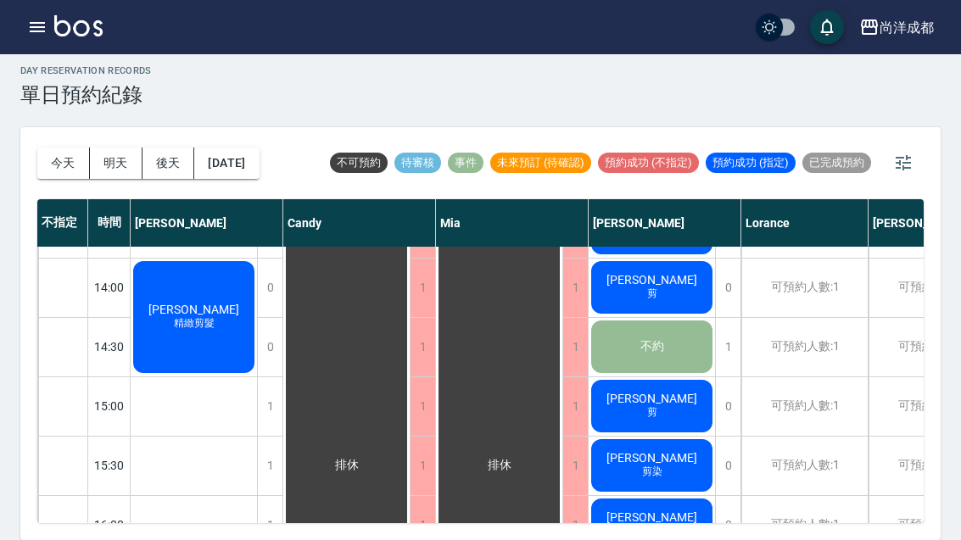
scroll to position [466, -1]
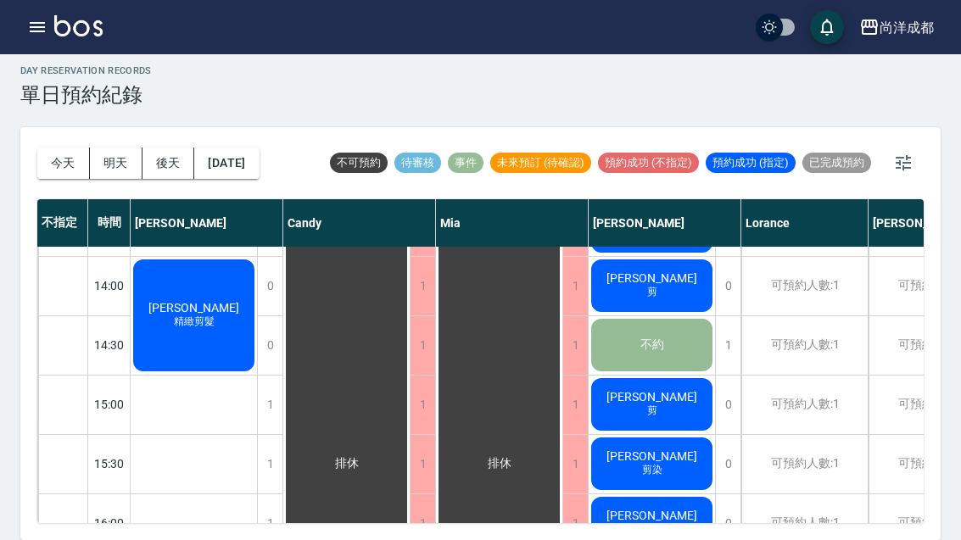
click at [59, 148] on button "今天" at bounding box center [63, 163] width 53 height 31
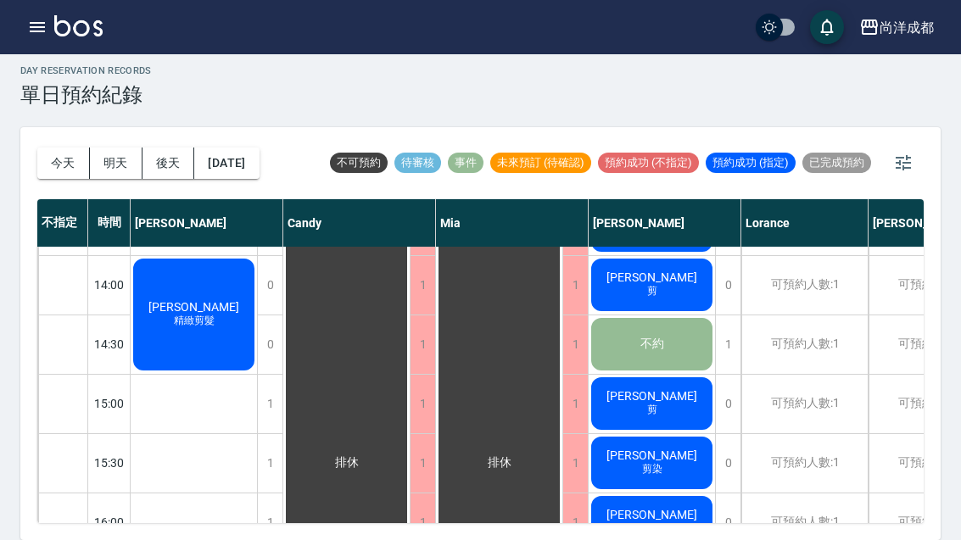
click at [59, 148] on button "今天" at bounding box center [63, 163] width 53 height 31
click at [56, 148] on button "今天" at bounding box center [63, 163] width 53 height 31
click at [55, 148] on button "今天" at bounding box center [63, 163] width 53 height 31
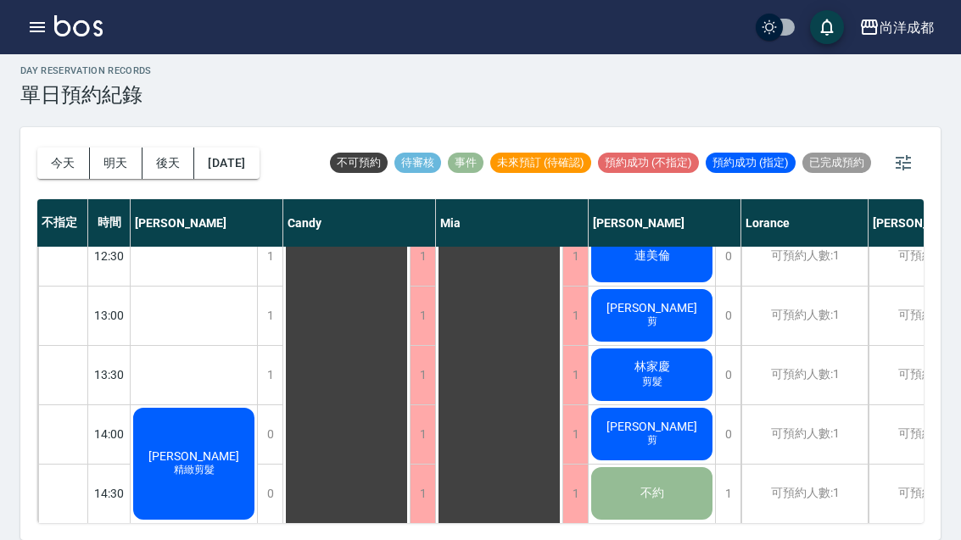
scroll to position [316, 0]
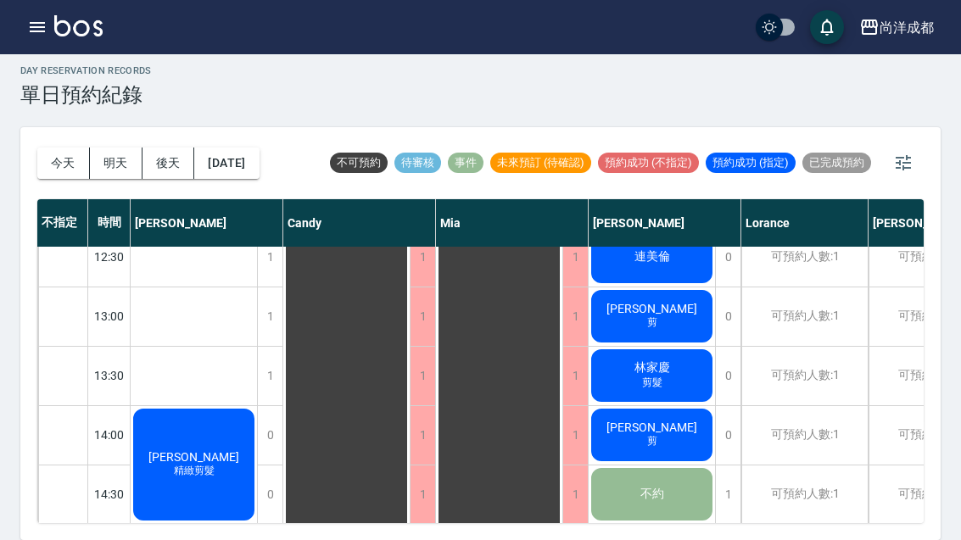
click at [39, 148] on button "今天" at bounding box center [63, 163] width 53 height 31
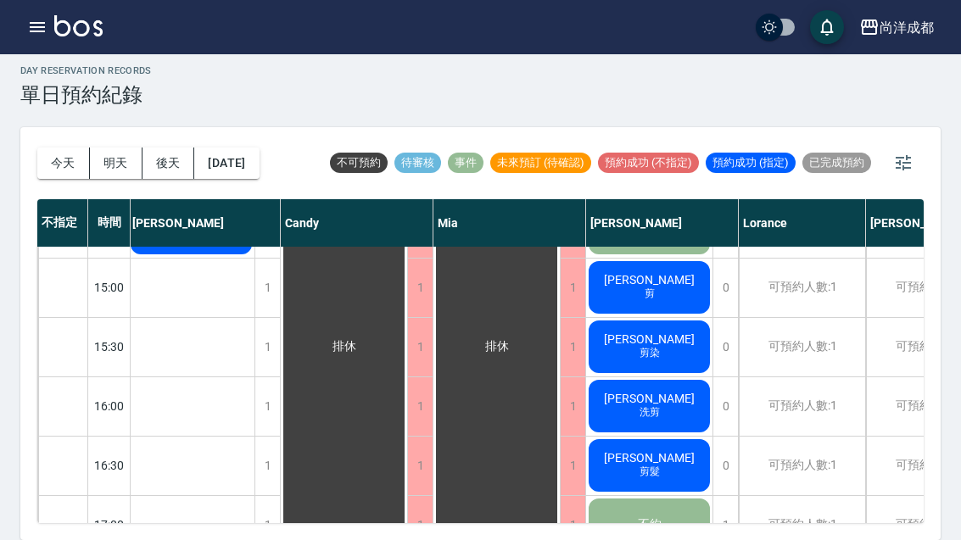
scroll to position [582, 3]
click at [656, 288] on span "剪" at bounding box center [649, 295] width 17 height 14
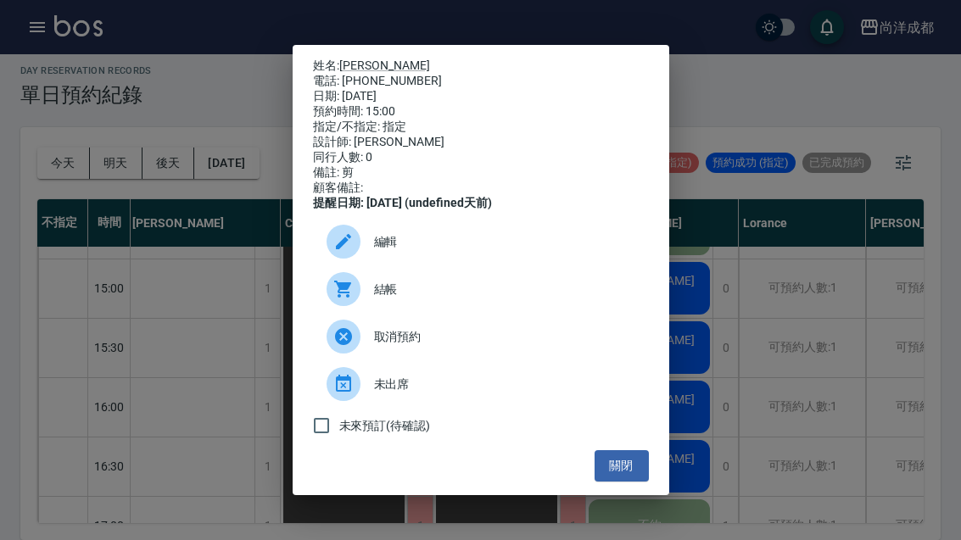
click at [343, 347] on icon at bounding box center [343, 337] width 20 height 20
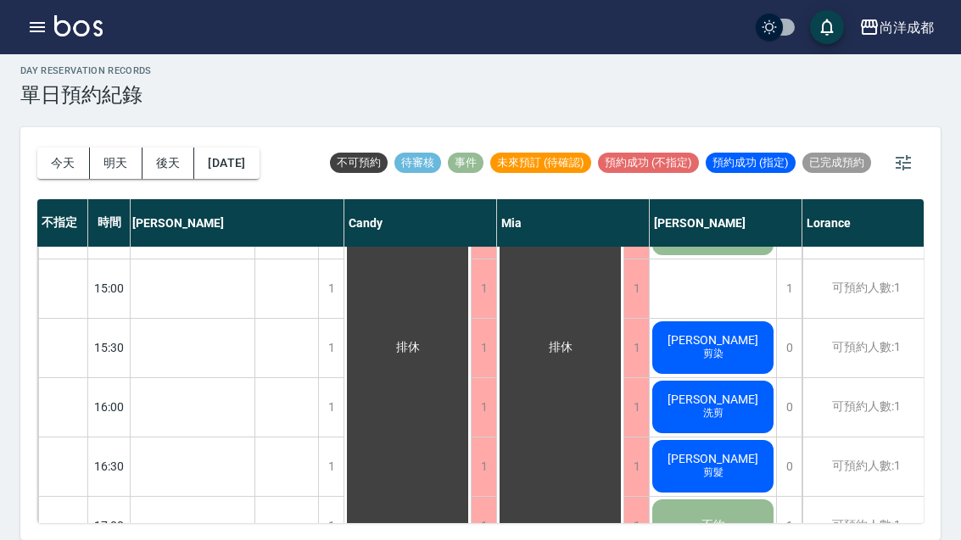
click at [724, 333] on span "[PERSON_NAME]" at bounding box center [713, 340] width 98 height 14
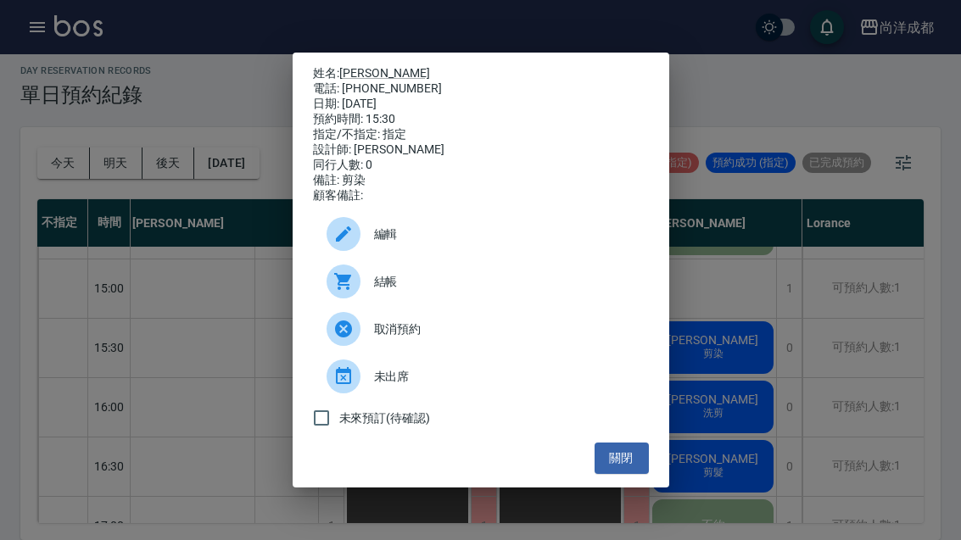
click at [621, 436] on div "未來預訂(待確認)" at bounding box center [481, 418] width 336 height 36
click at [619, 474] on button "關閉" at bounding box center [622, 458] width 54 height 31
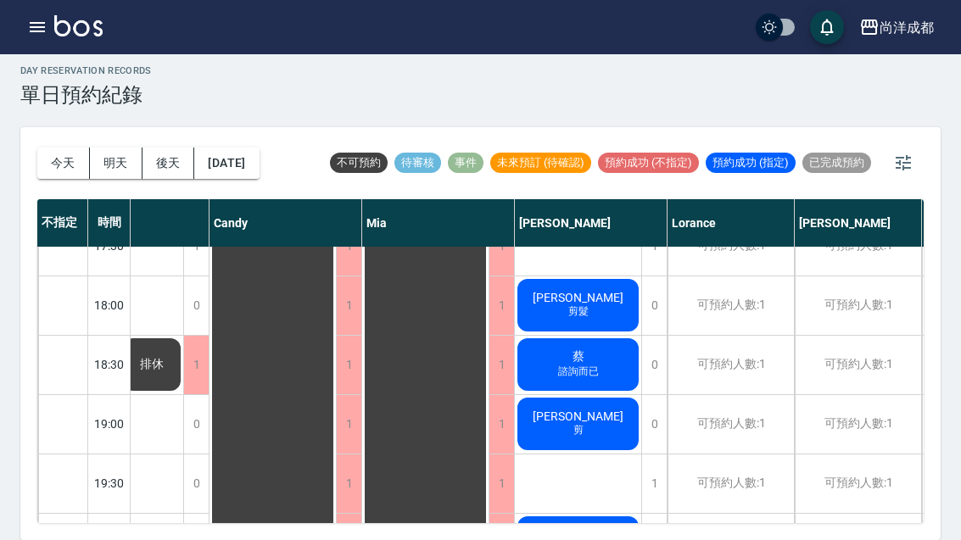
scroll to position [921, 138]
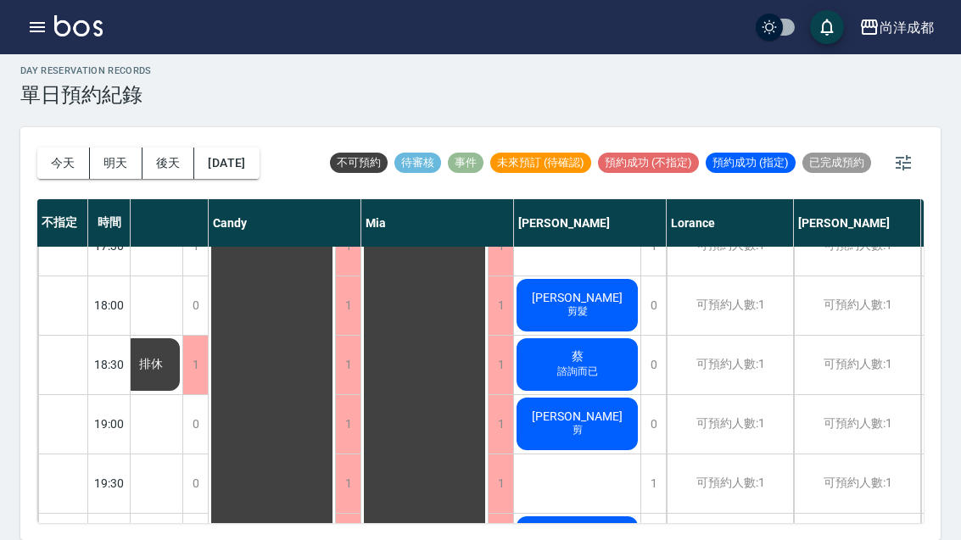
click at [130, 148] on button "明天" at bounding box center [116, 163] width 53 height 31
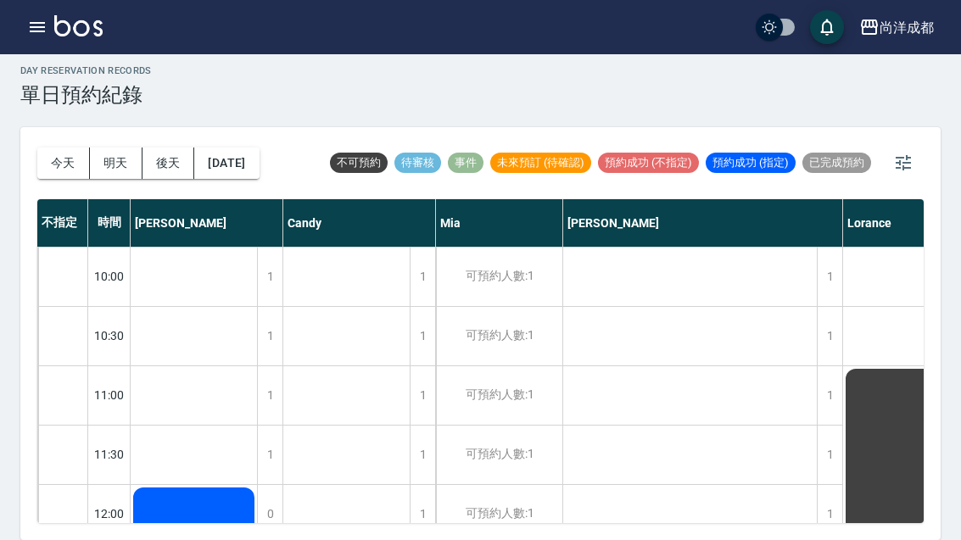
click at [55, 148] on button "今天" at bounding box center [63, 163] width 53 height 31
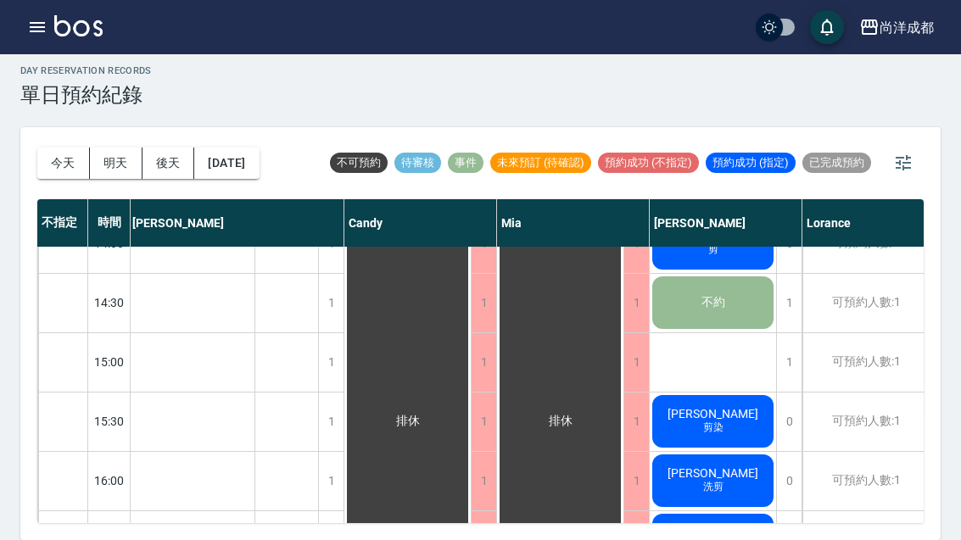
scroll to position [516, 3]
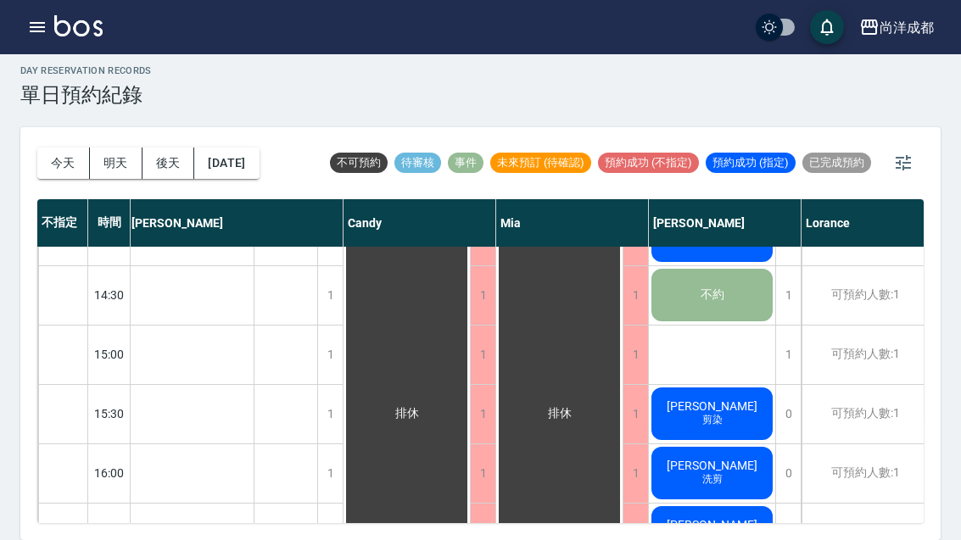
click at [739, 445] on div "許世昌 洗剪" at bounding box center [712, 474] width 126 height 58
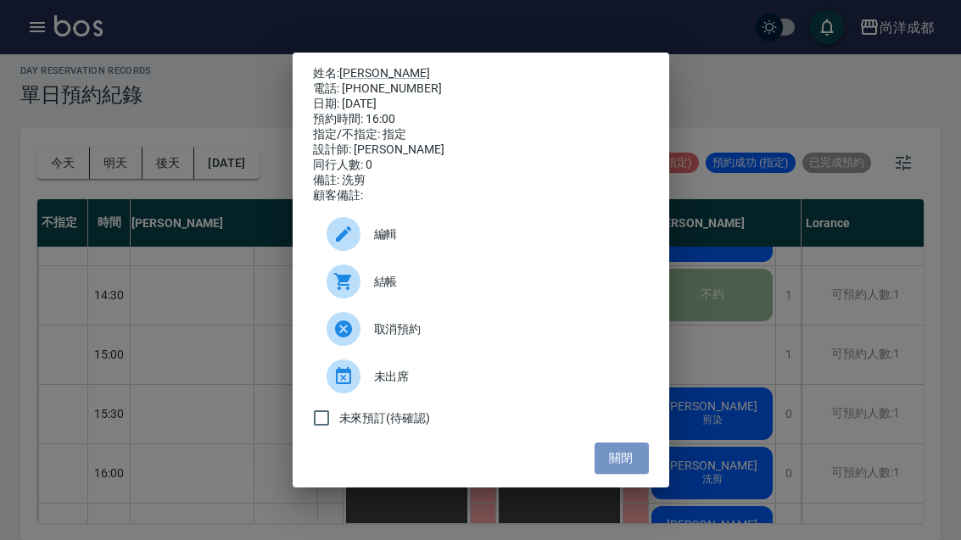
click at [617, 472] on button "關閉" at bounding box center [622, 458] width 54 height 31
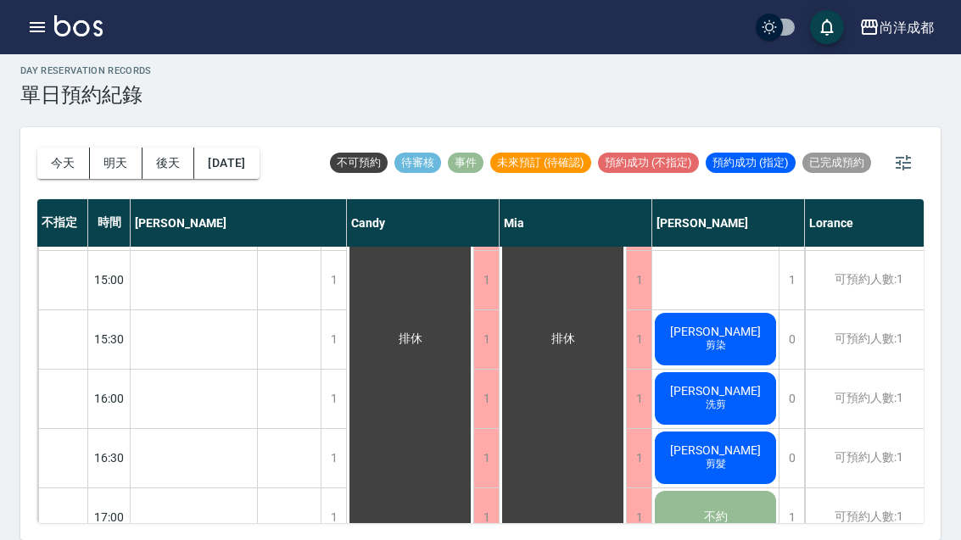
scroll to position [591, 0]
click at [724, 324] on span "[PERSON_NAME]" at bounding box center [716, 331] width 98 height 14
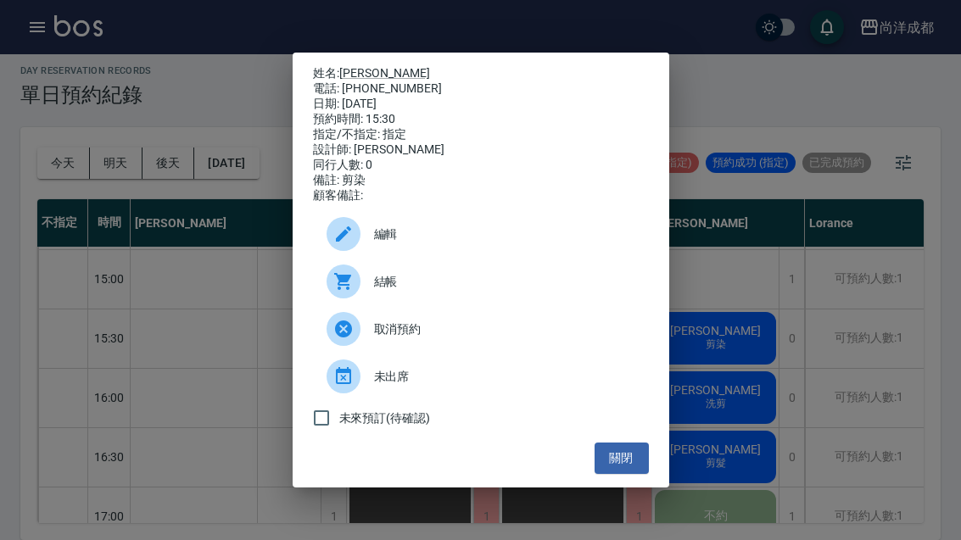
click at [813, 294] on div "姓名: 花士軒 電話: 0970739756 日期: 2025/10/07 預約時間: 15:30 指定/不指定: 指定 設計師: Benny 同行人數: 0…" at bounding box center [480, 270] width 961 height 540
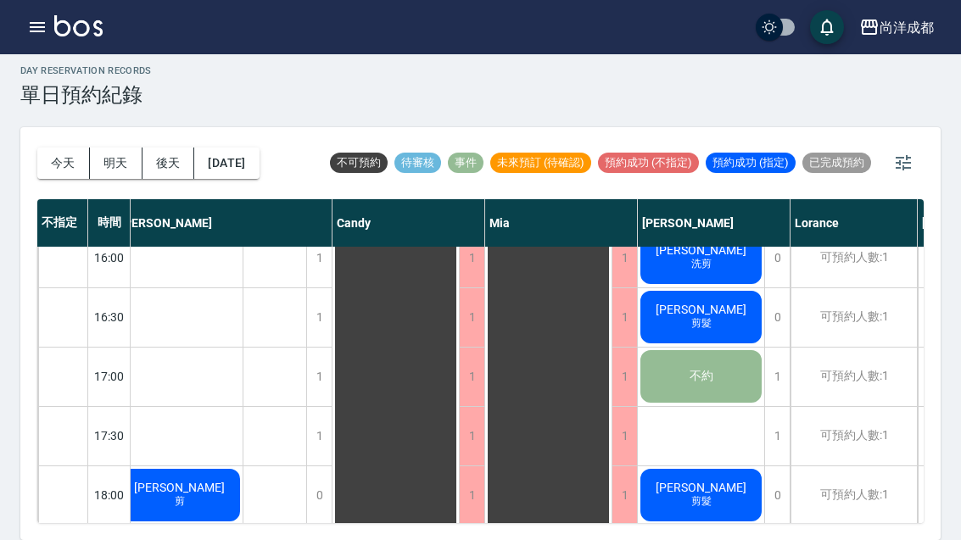
scroll to position [713, 10]
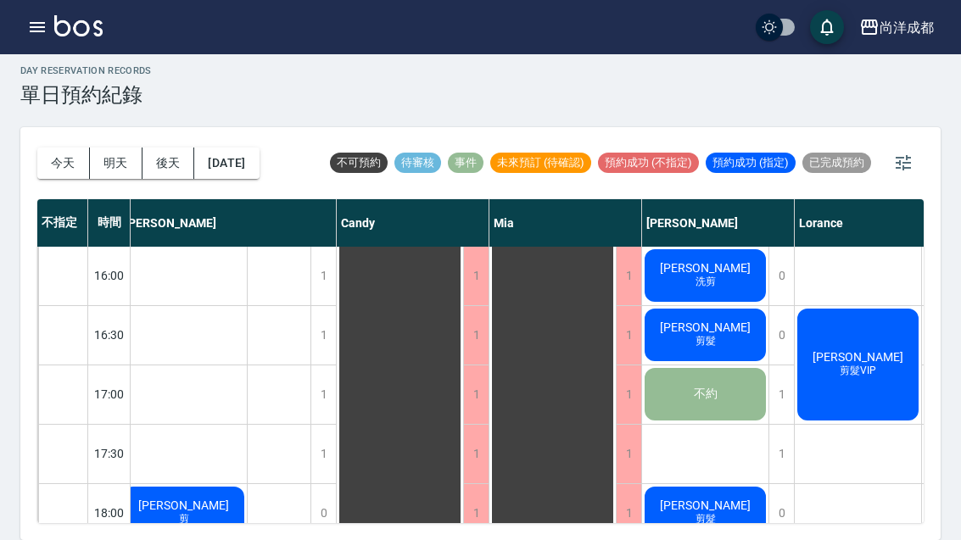
click at [705, 321] on span "[PERSON_NAME]" at bounding box center [706, 328] width 98 height 14
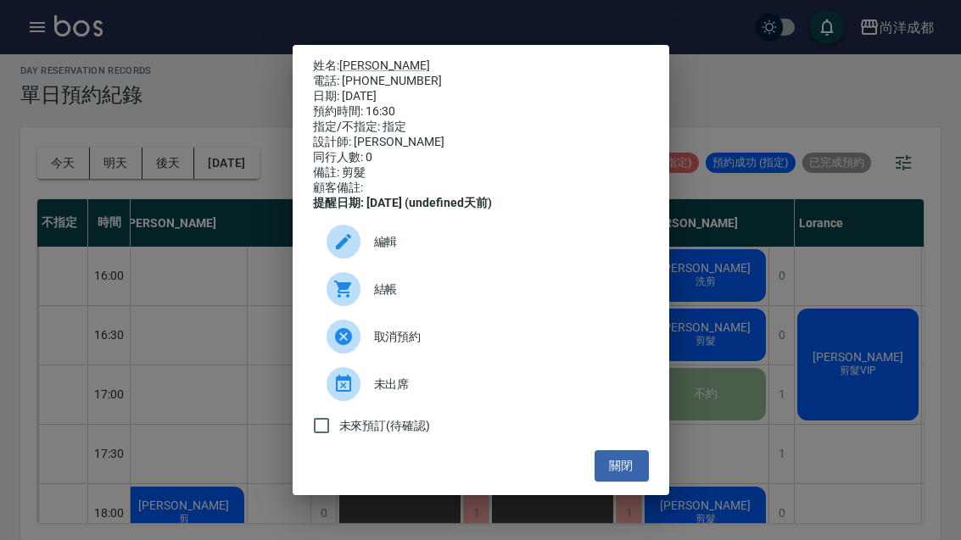
click at [641, 474] on button "關閉" at bounding box center [622, 465] width 54 height 31
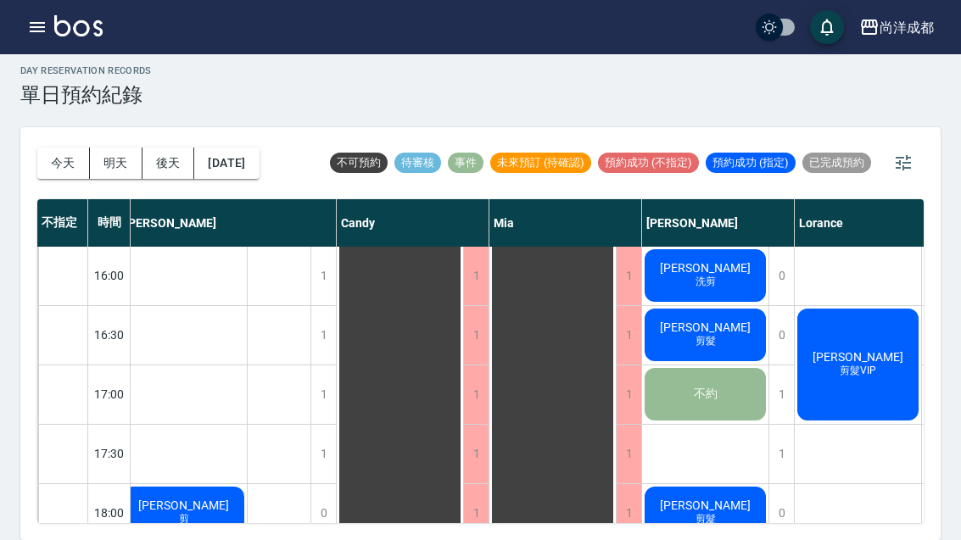
click at [881, 366] on div "馬岱麒 剪髮VIP" at bounding box center [858, 364] width 126 height 117
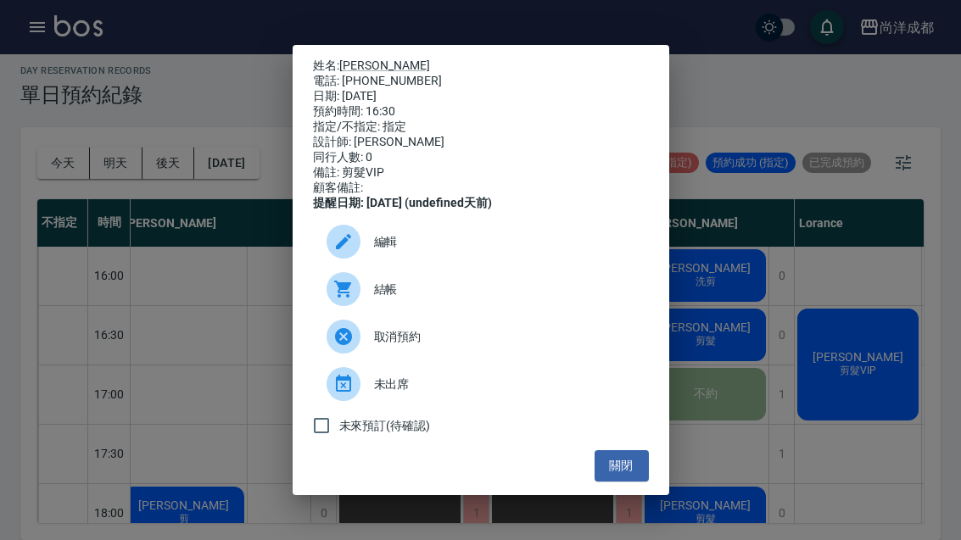
click at [642, 482] on button "關閉" at bounding box center [622, 465] width 54 height 31
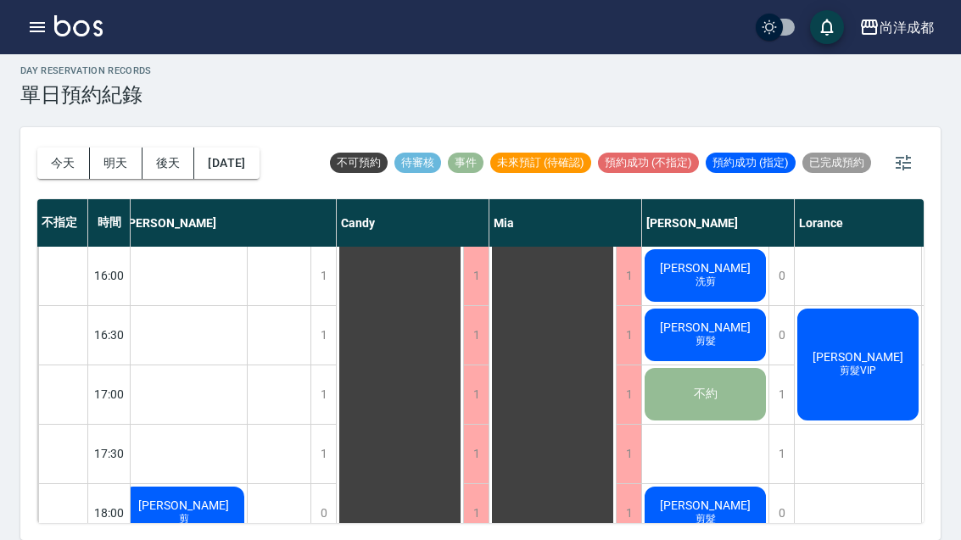
click at [236, 148] on button "[DATE]" at bounding box center [226, 163] width 64 height 31
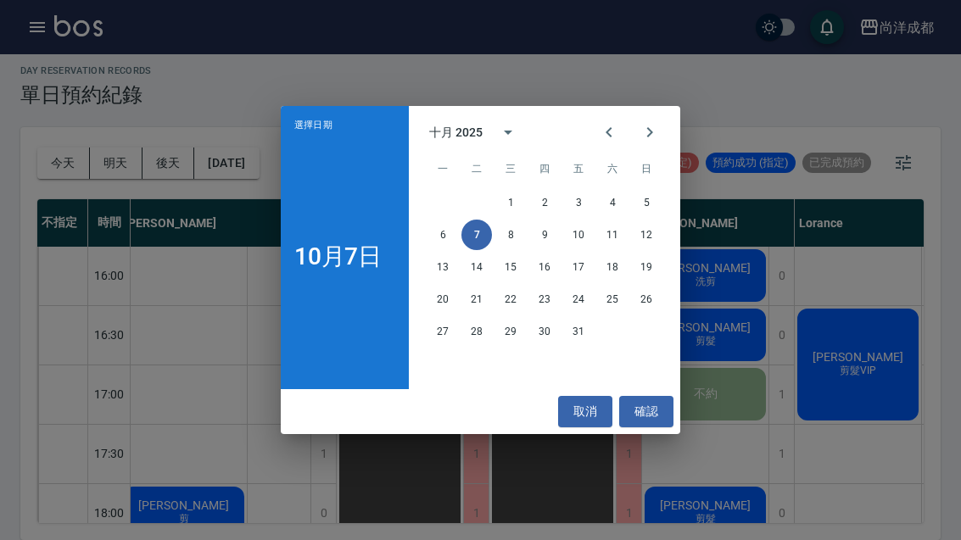
click at [642, 121] on button "Next month" at bounding box center [649, 132] width 41 height 41
click at [473, 231] on button "4" at bounding box center [477, 235] width 31 height 31
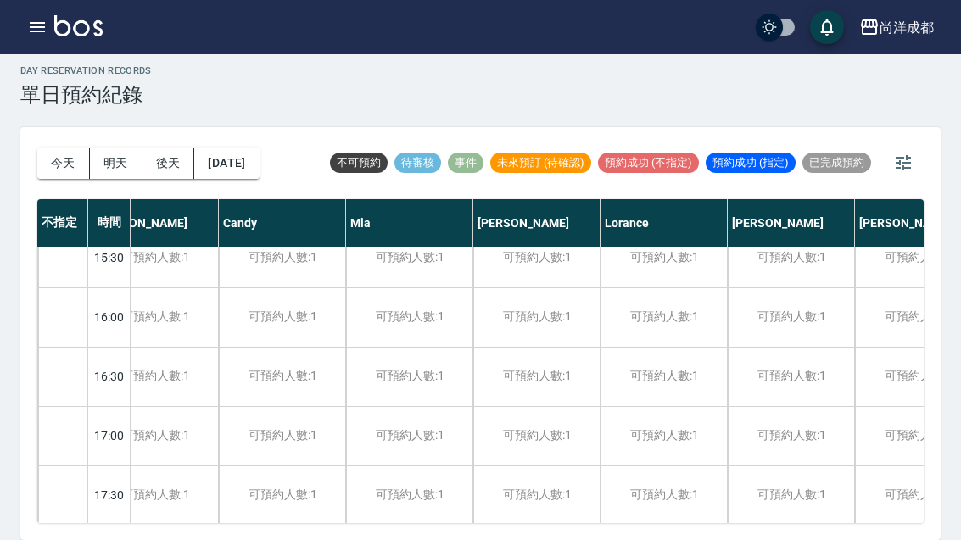
scroll to position [673, 39]
click at [534, 288] on div "可預約人數:1" at bounding box center [536, 317] width 126 height 59
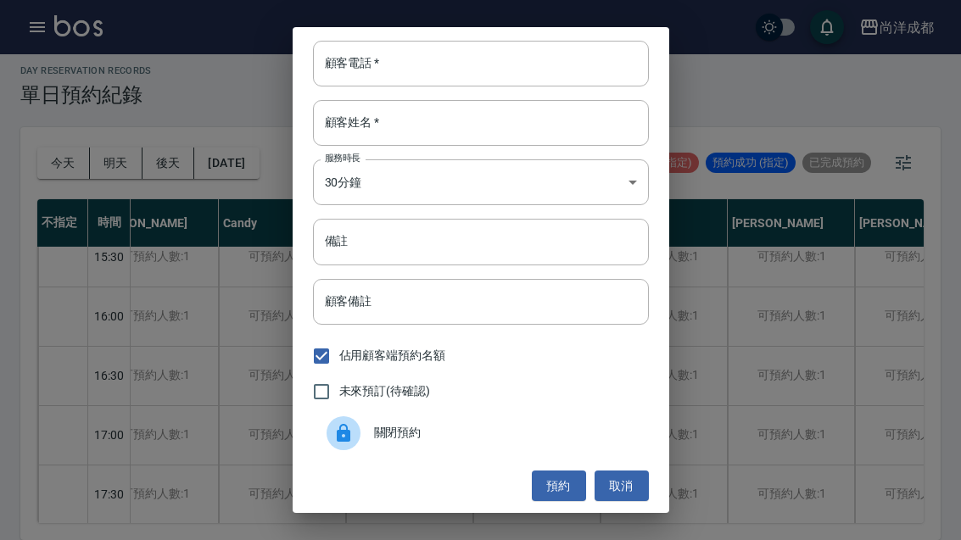
click at [434, 63] on input "顧客電話   *" at bounding box center [481, 64] width 336 height 46
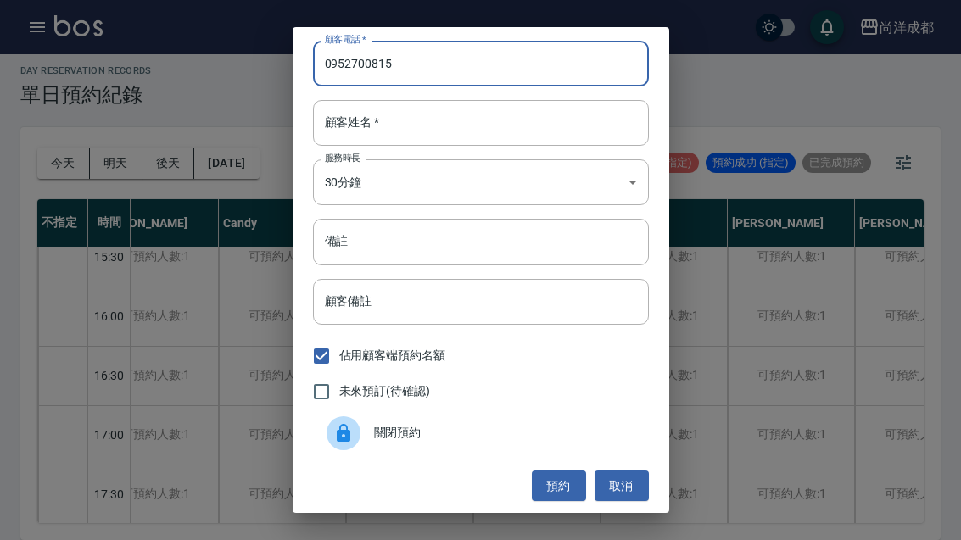
type input "0952700815"
click at [474, 131] on input "顧客姓名   *" at bounding box center [481, 123] width 336 height 46
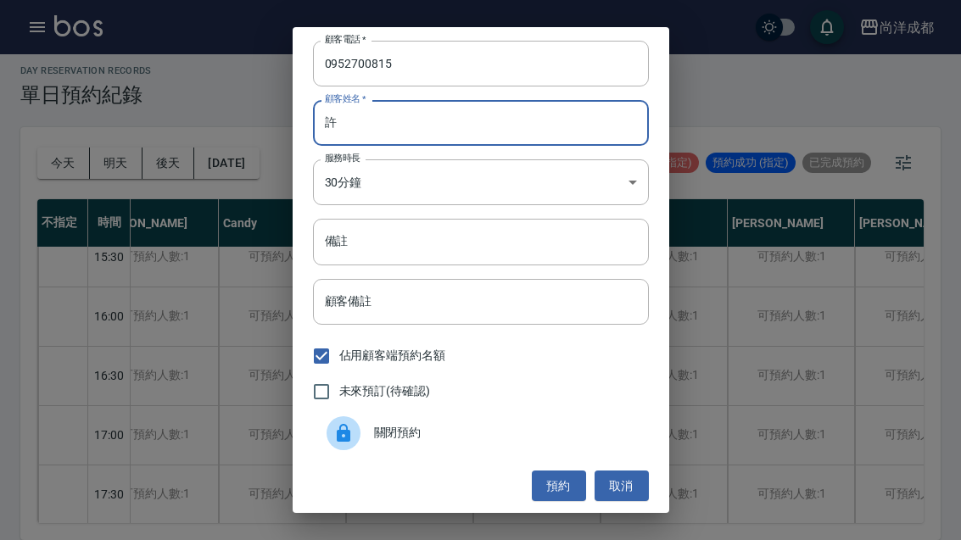
type input "許"
click at [485, 241] on input "備註" at bounding box center [481, 242] width 336 height 46
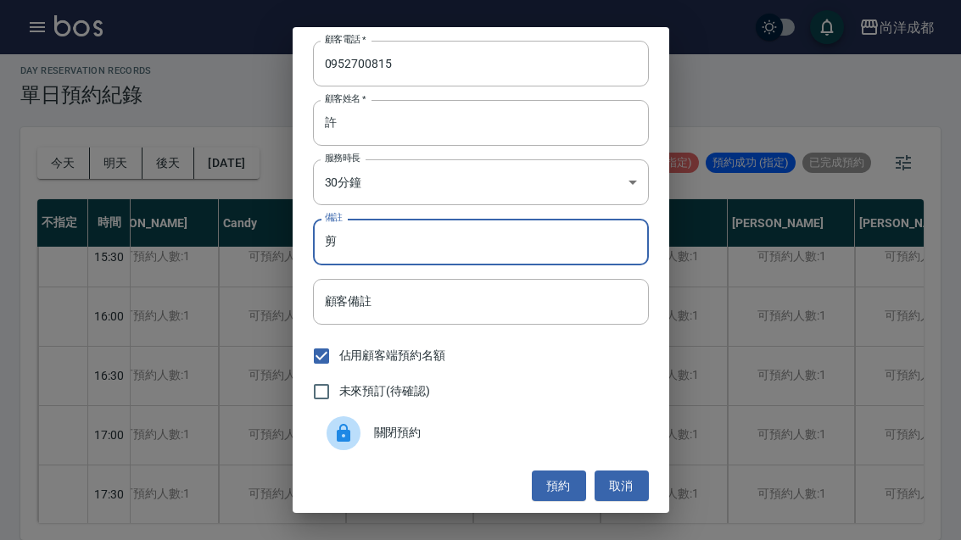
type input "剪"
click at [562, 484] on button "預約" at bounding box center [559, 486] width 54 height 31
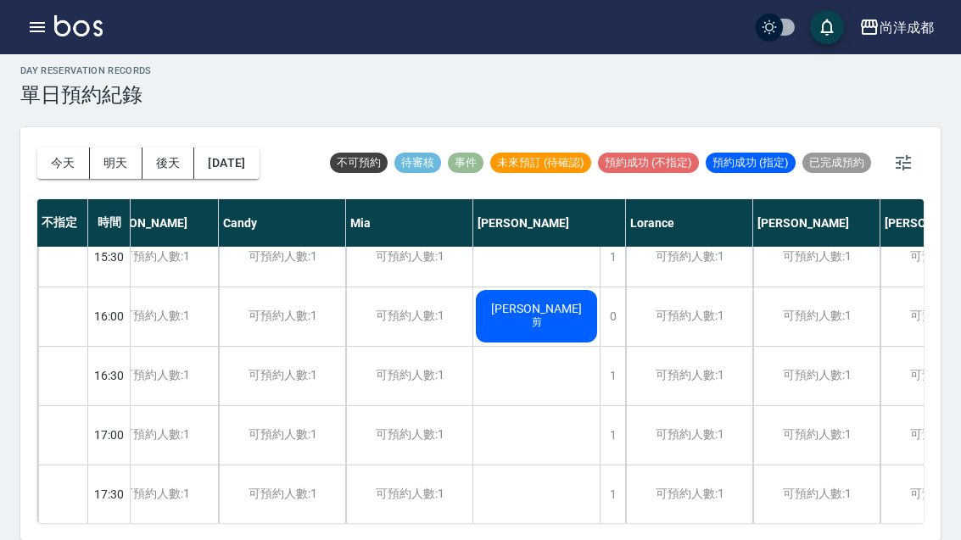
click at [62, 148] on button "今天" at bounding box center [63, 163] width 53 height 31
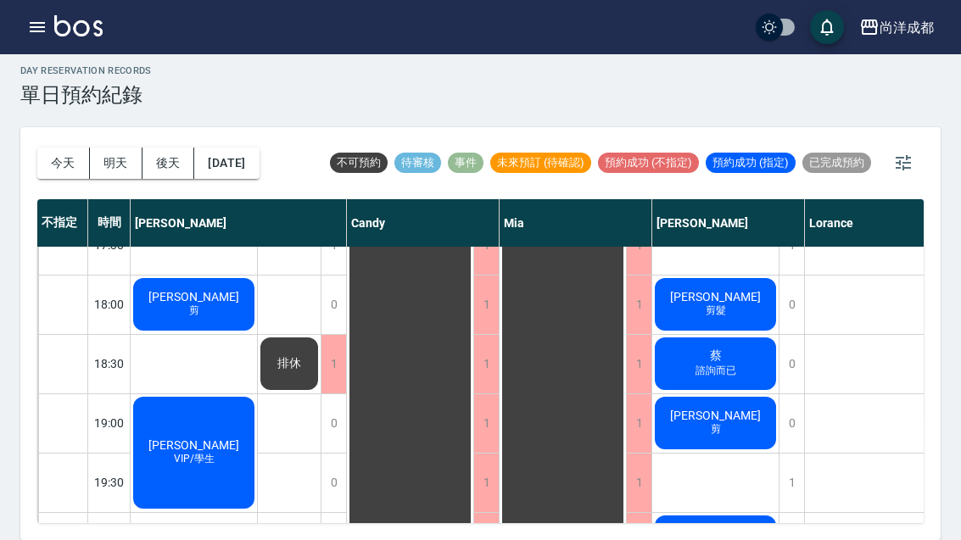
scroll to position [921, 0]
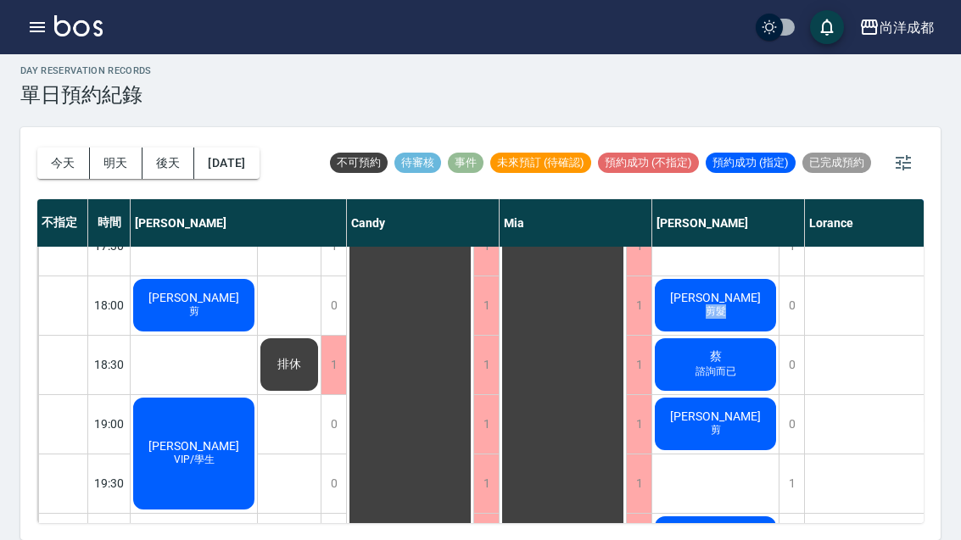
click at [790, 283] on div "0" at bounding box center [791, 306] width 25 height 59
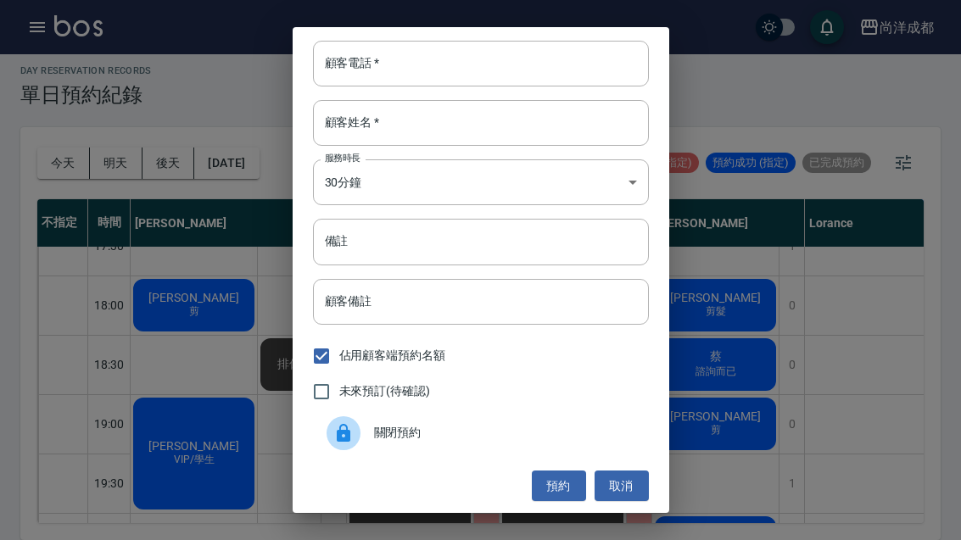
click at [869, 193] on div "顧客電話   * 顧客電話   * 顧客姓名   * 顧客姓名   * 服務時長 30分鐘 1 服務時長 備註 備註 顧客備註 顧客備註 佔用顧客端預約名額 …" at bounding box center [480, 270] width 961 height 540
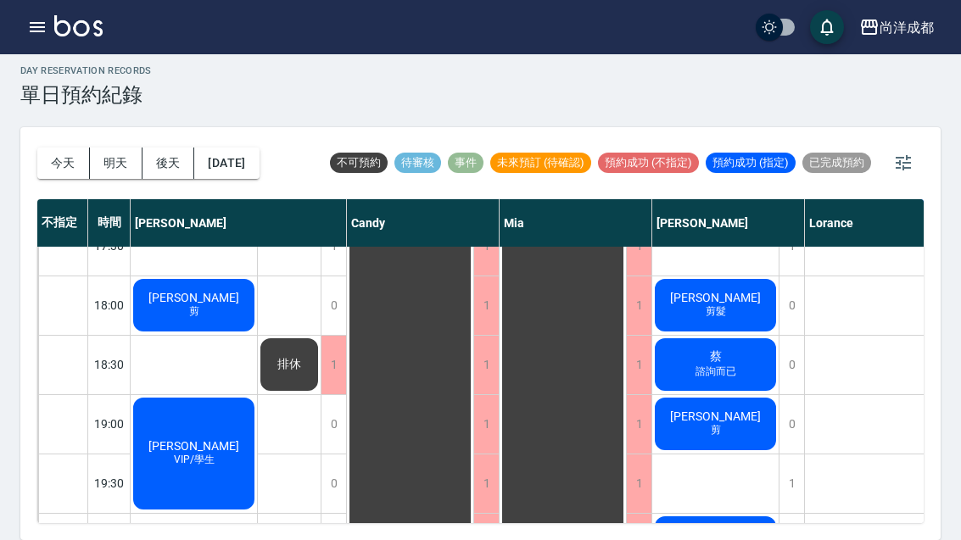
click at [733, 291] on span "[PERSON_NAME]" at bounding box center [716, 298] width 98 height 14
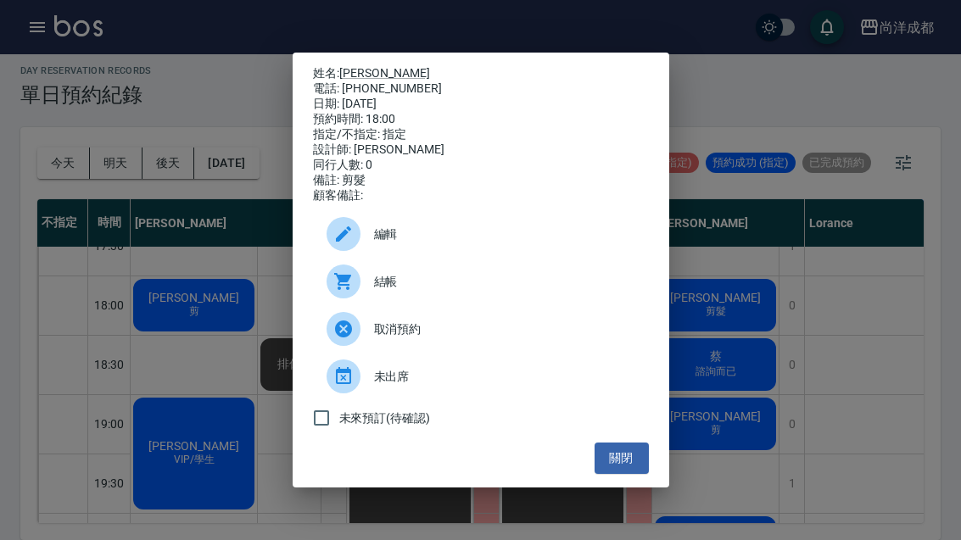
click at [463, 243] on span "編輯" at bounding box center [504, 235] width 261 height 18
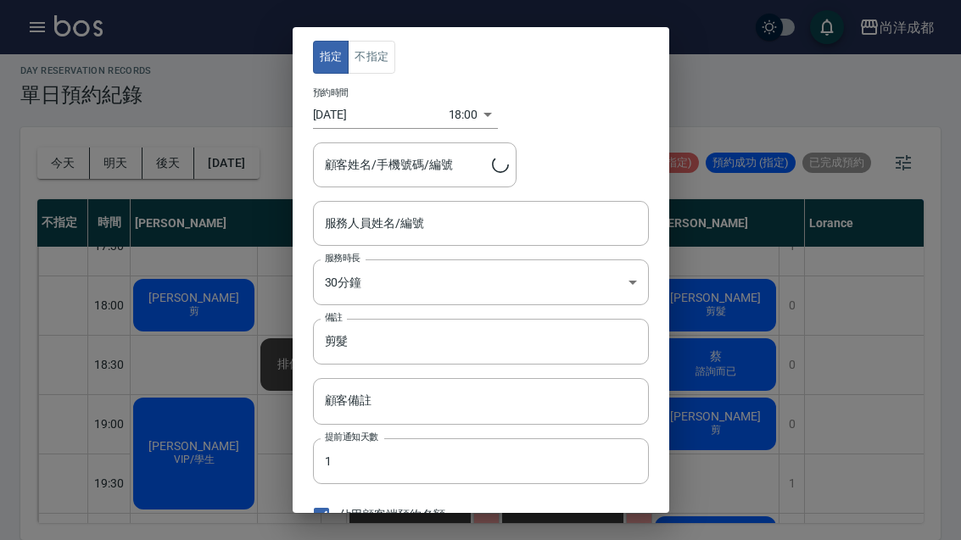
type input "Benny-01"
type input "黃煒文/0988654677/"
click at [458, 116] on body "尚洋成都 登出 櫃檯作業 打帳單 帳單列表 營業儀表板 高階收支登錄 材料自購登錄 每日結帳 排班表 預約管理 預約管理 單日預約紀錄 單週預約紀錄 報表及分…" at bounding box center [480, 266] width 961 height 550
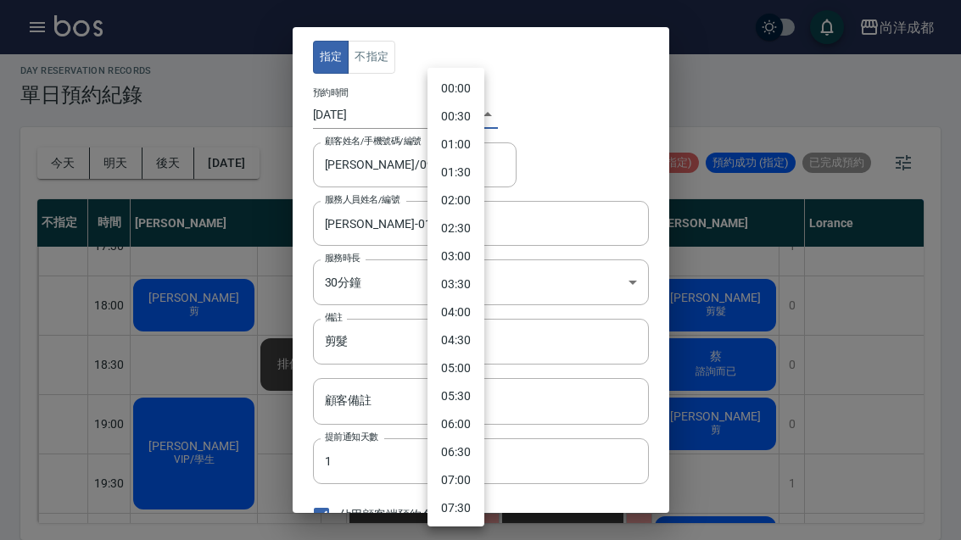
scroll to position [799, 0]
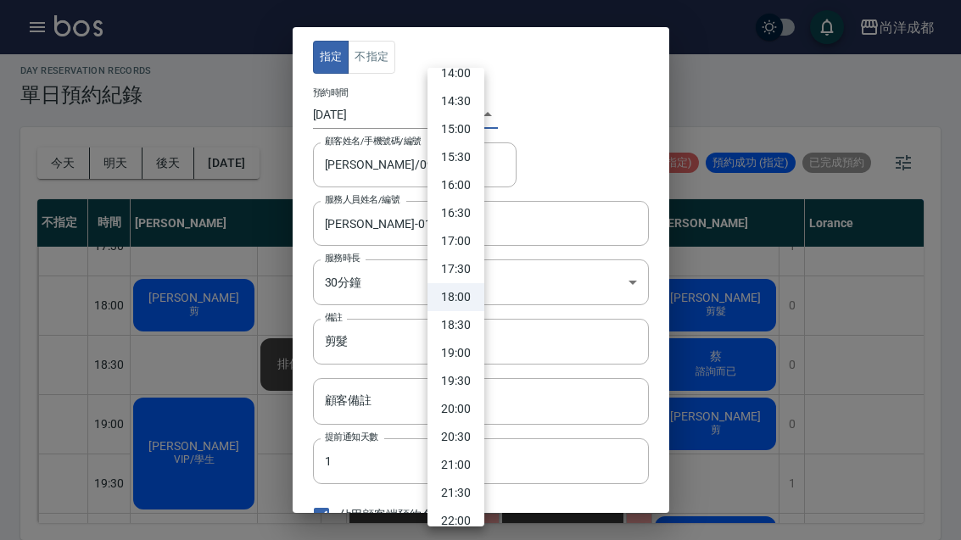
click at [468, 374] on li "19:30" at bounding box center [456, 381] width 57 height 28
type input "1759836600000"
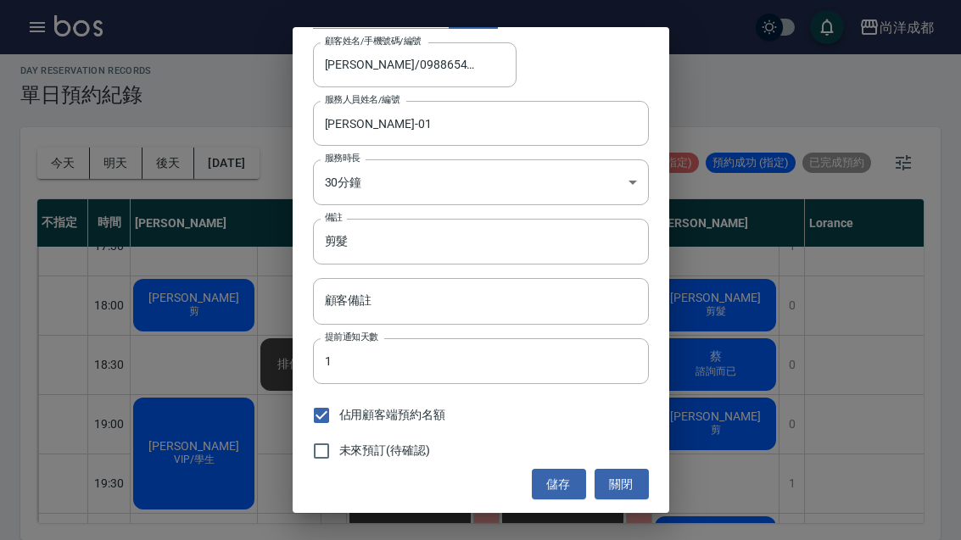
click at [558, 484] on button "儲存" at bounding box center [559, 484] width 54 height 31
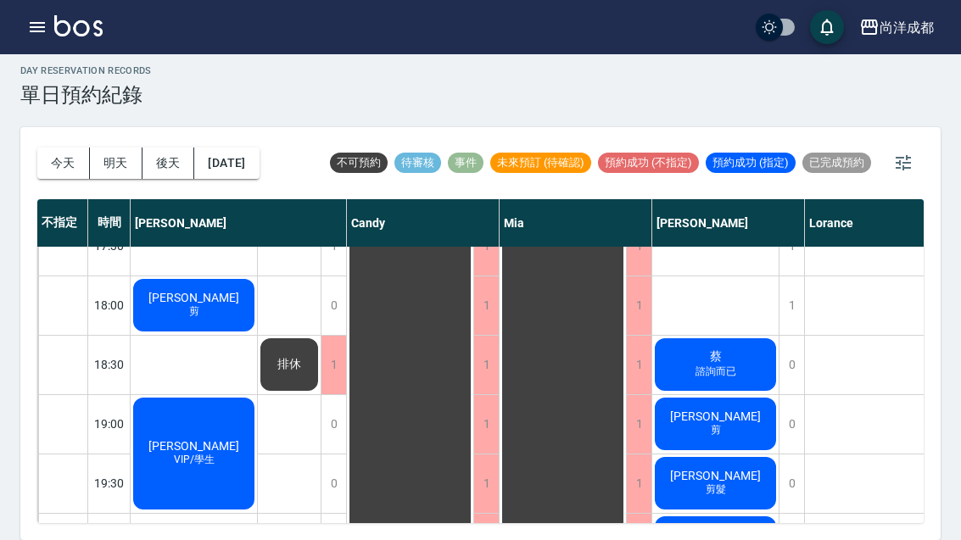
click at [115, 148] on button "明天" at bounding box center [116, 163] width 53 height 31
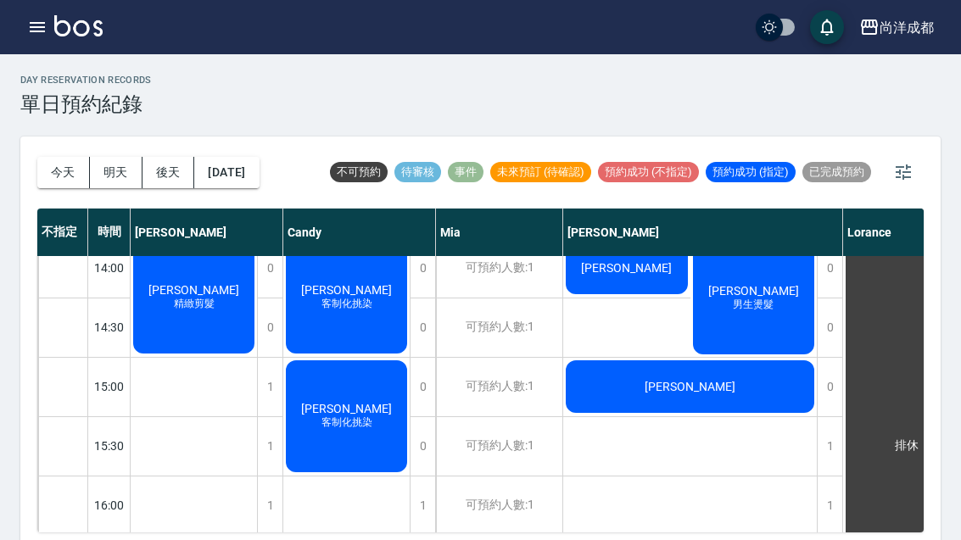
click at [120, 169] on button "明天" at bounding box center [116, 172] width 53 height 31
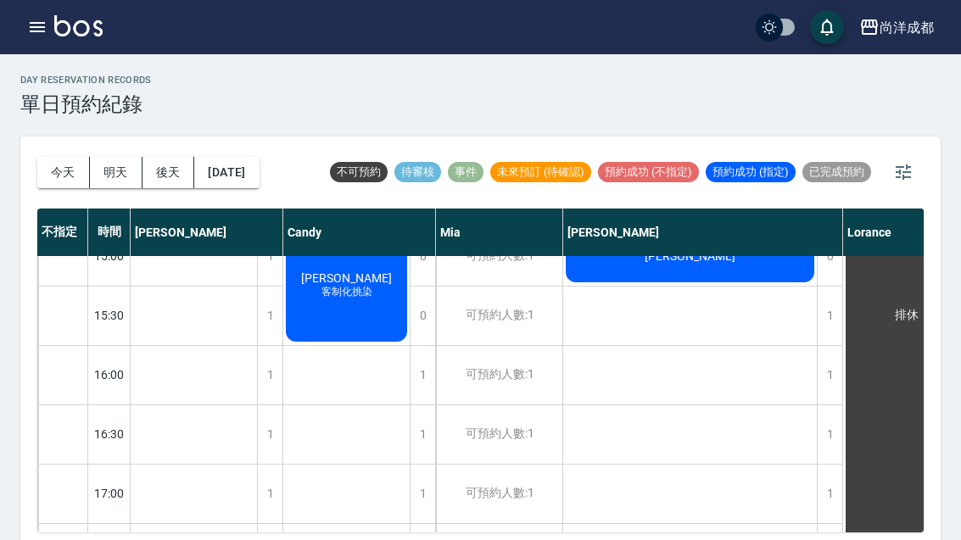
scroll to position [623, 0]
click at [833, 372] on div "1" at bounding box center [829, 376] width 25 height 59
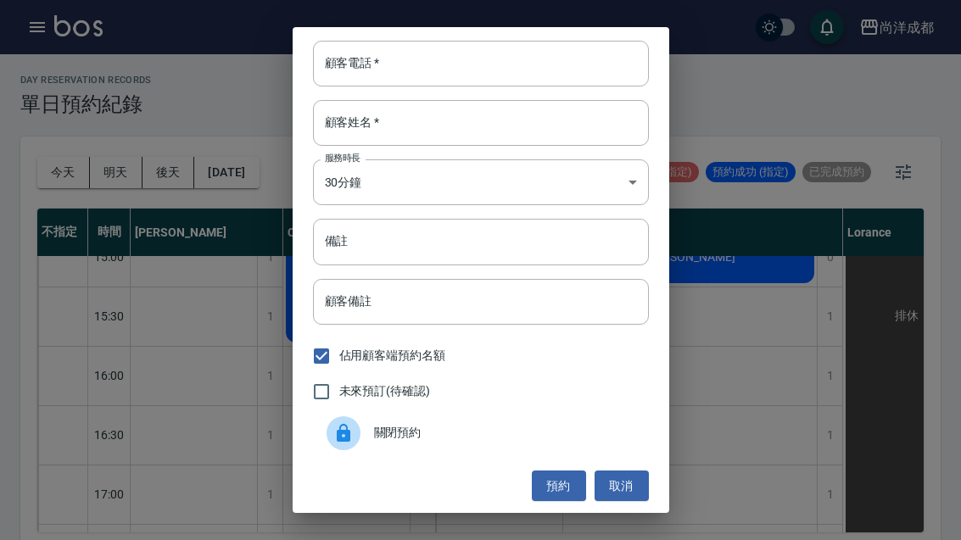
click at [411, 63] on input "顧客電話   *" at bounding box center [481, 64] width 336 height 46
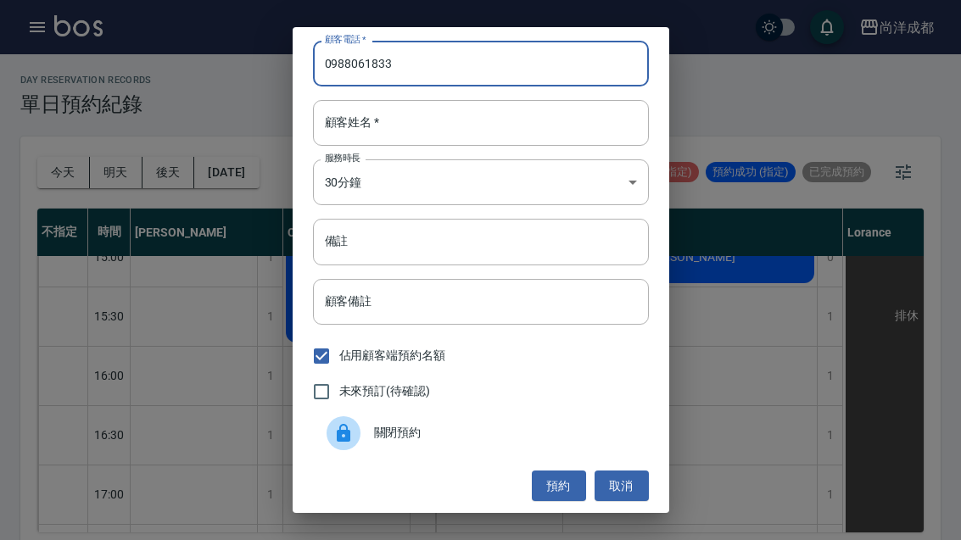
type input "0988061833"
click at [442, 120] on input "顧客姓名   *" at bounding box center [481, 123] width 336 height 46
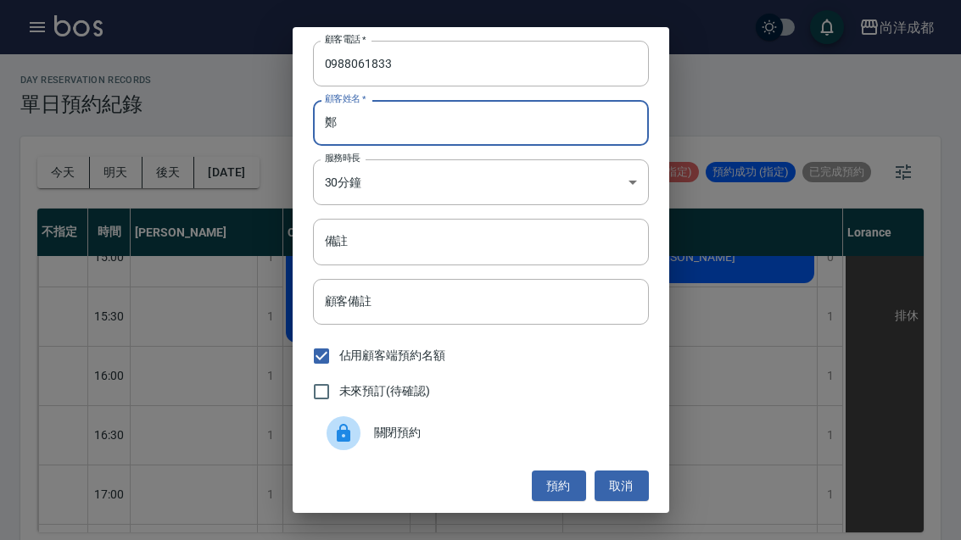
type input "鄭"
click at [426, 249] on input "備註" at bounding box center [481, 242] width 336 height 46
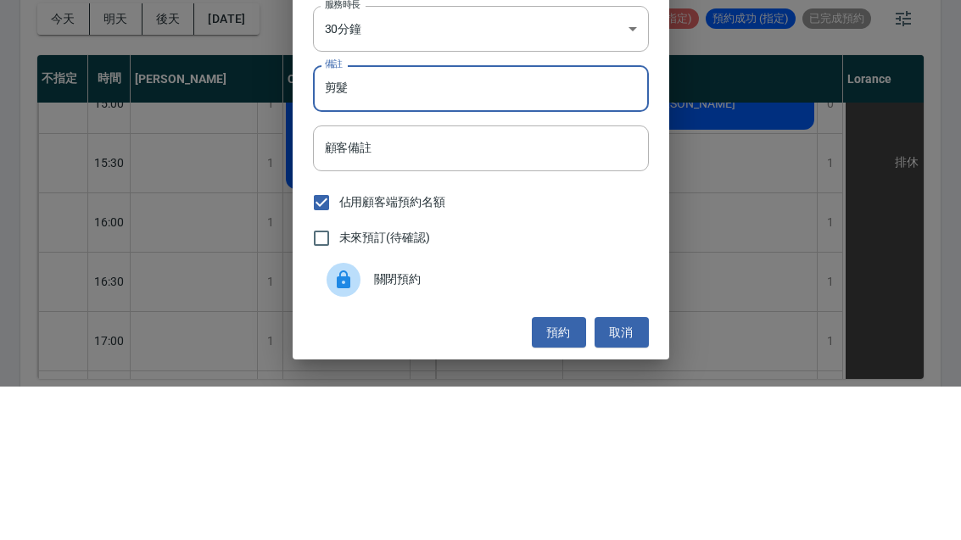
scroll to position [59, 0]
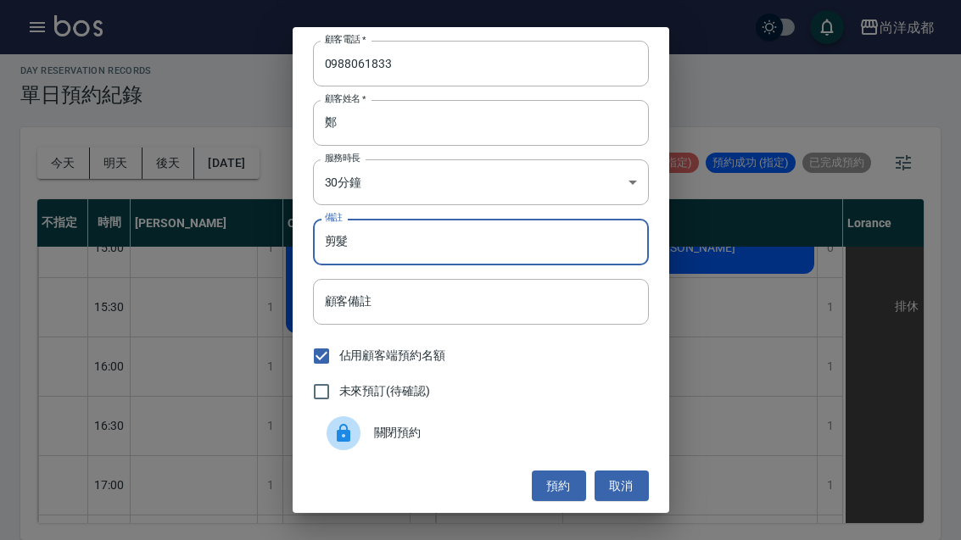
type input "剪髮"
click at [558, 479] on button "預約" at bounding box center [559, 486] width 54 height 31
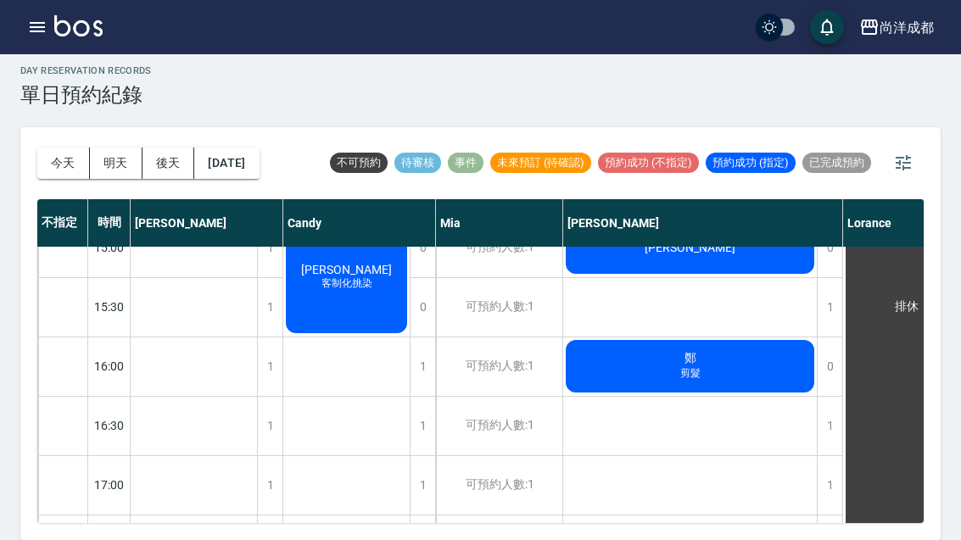
click at [730, 338] on div "鄭 剪髮" at bounding box center [690, 367] width 254 height 58
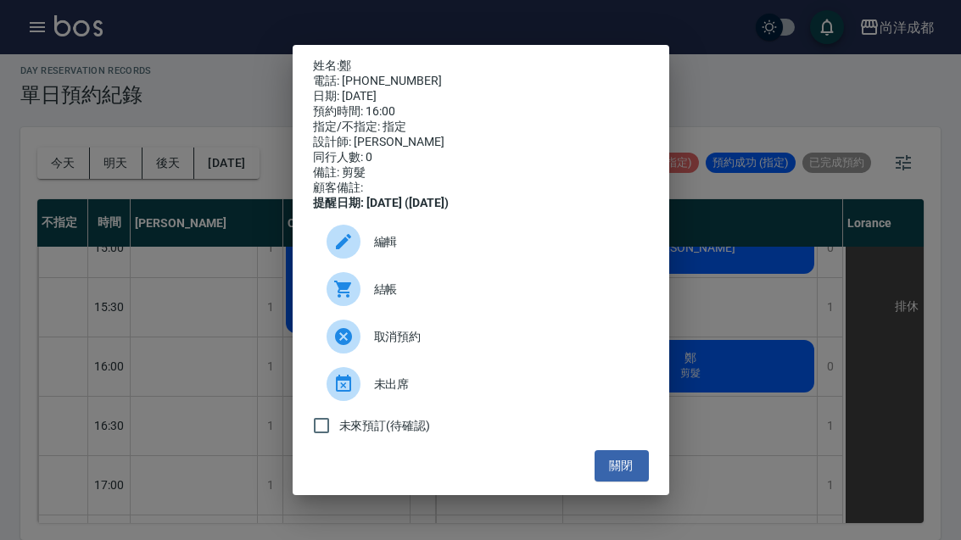
click at [611, 481] on button "關閉" at bounding box center [622, 465] width 54 height 31
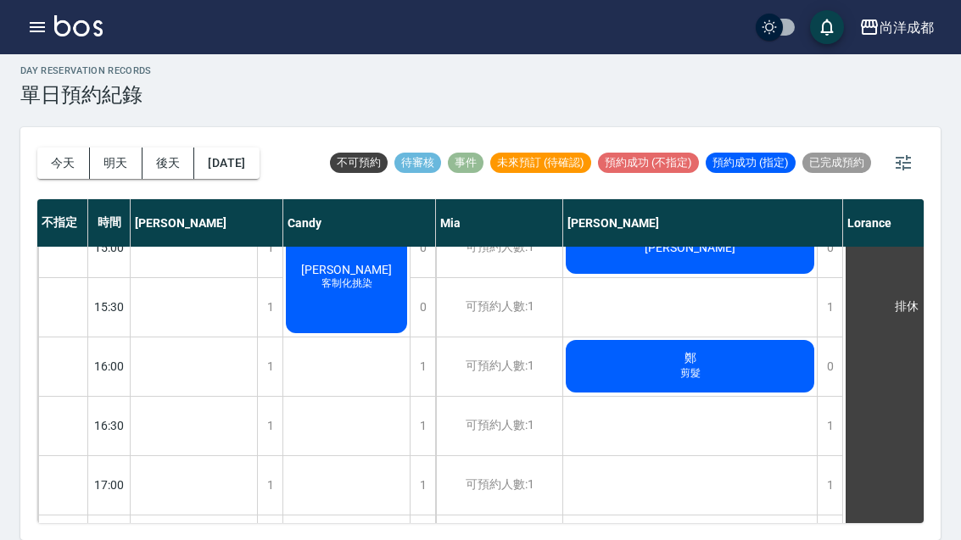
click at [57, 148] on button "今天" at bounding box center [63, 163] width 53 height 31
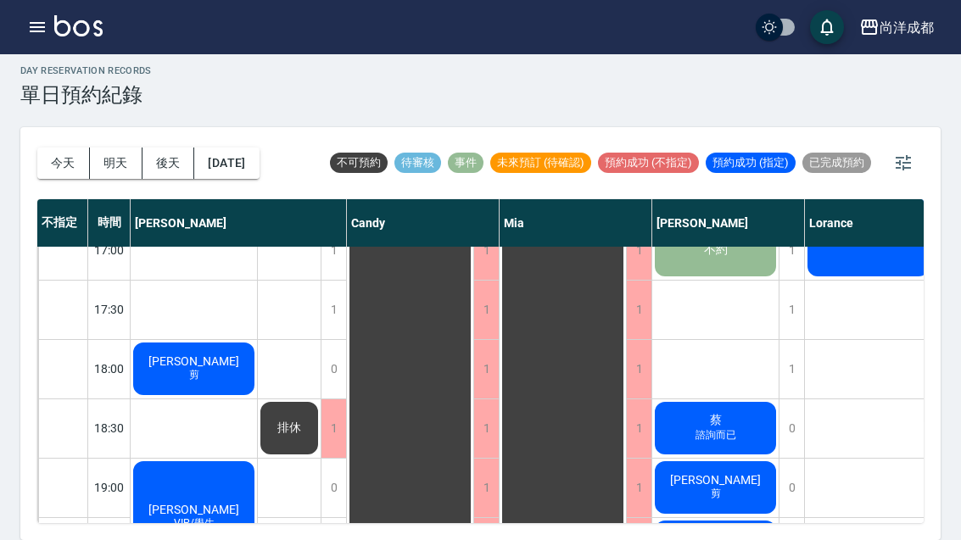
scroll to position [856, 0]
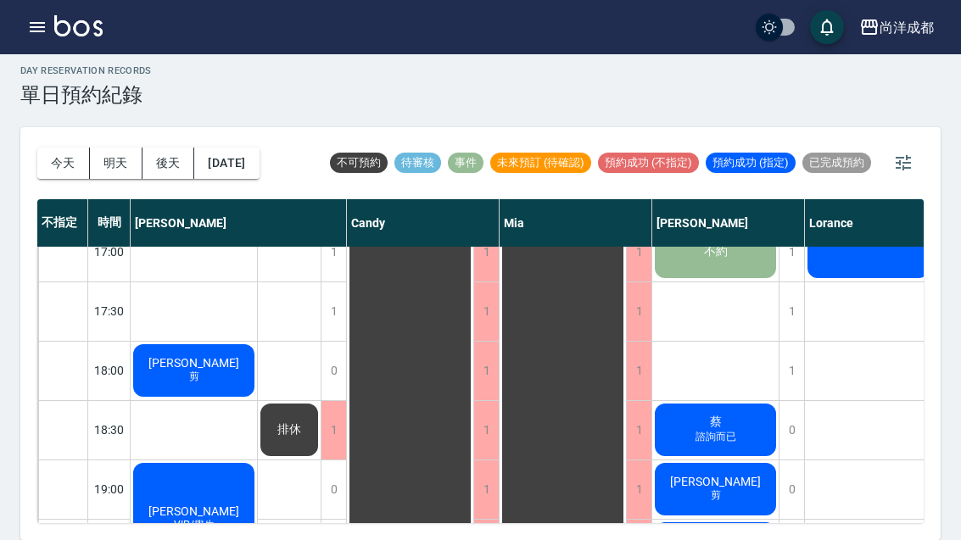
click at [220, 372] on div "周煒傑 剪 陳金賢 VIP/學生" at bounding box center [194, 14] width 127 height 1247
click at [216, 342] on div "周煒傑 剪" at bounding box center [194, 371] width 126 height 58
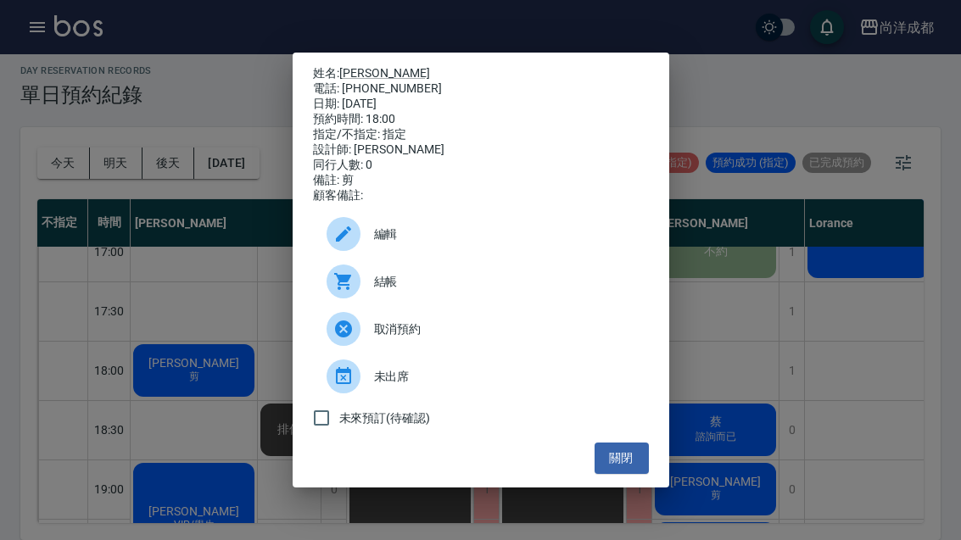
click at [647, 471] on button "關閉" at bounding box center [622, 458] width 54 height 31
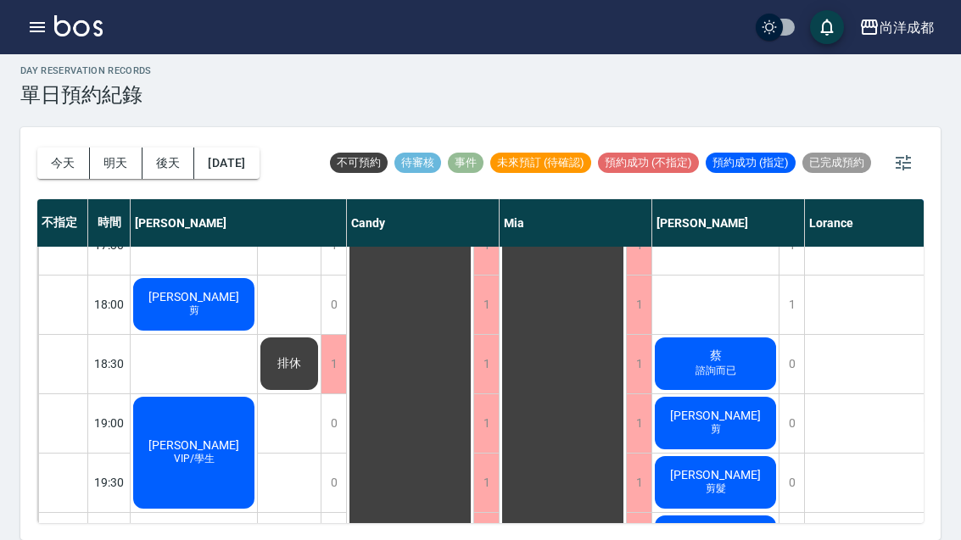
scroll to position [921, 0]
click at [56, 148] on button "今天" at bounding box center [63, 163] width 53 height 31
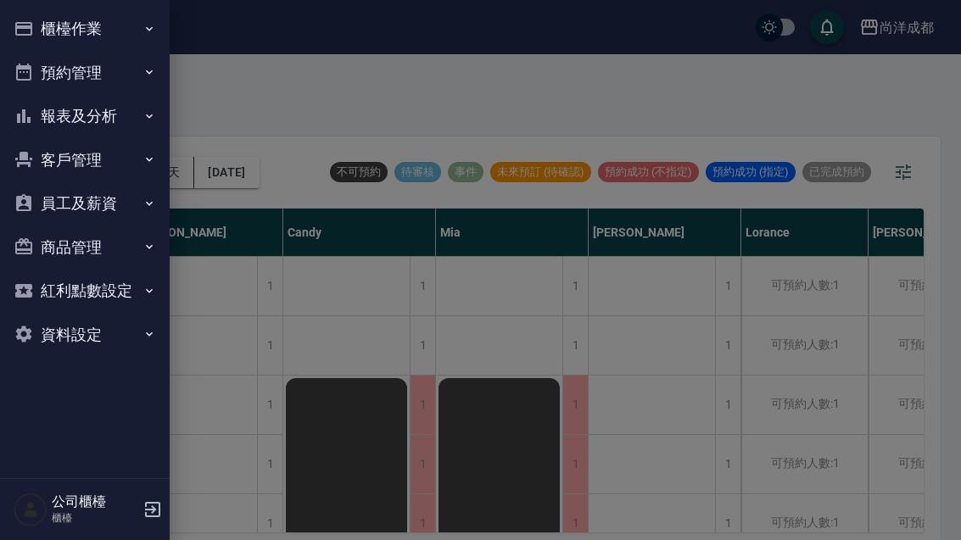
scroll to position [54, 0]
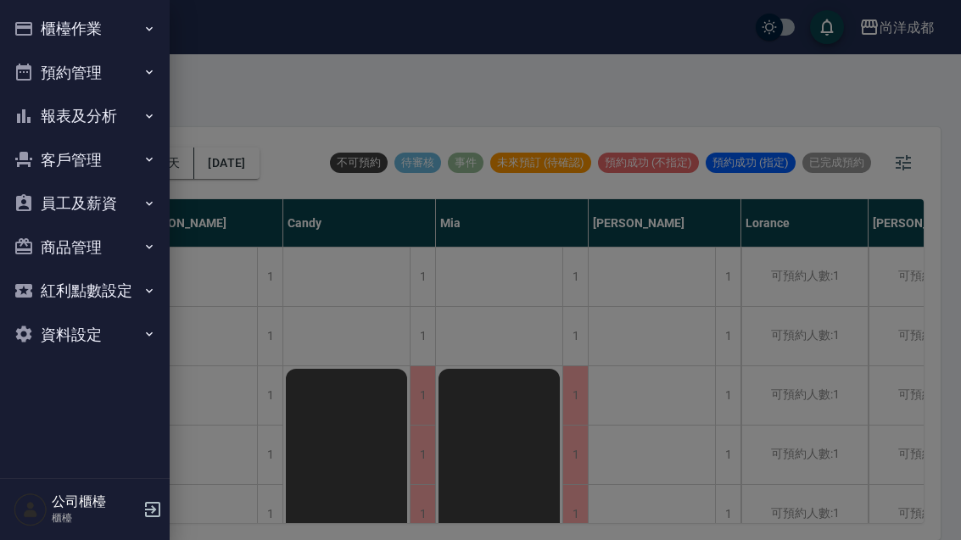
click at [66, 159] on button "客戶管理" at bounding box center [85, 160] width 156 height 44
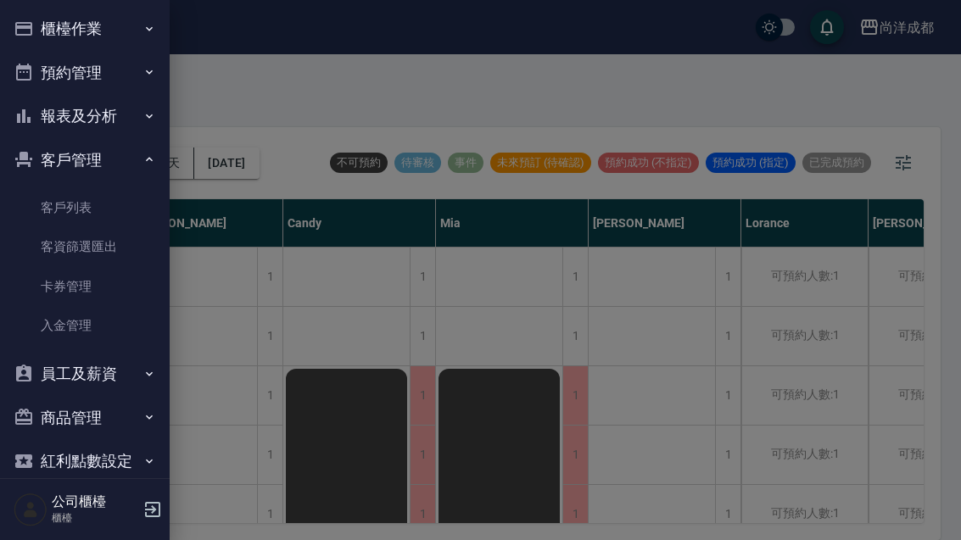
click at [65, 212] on link "客戶列表" at bounding box center [85, 207] width 156 height 39
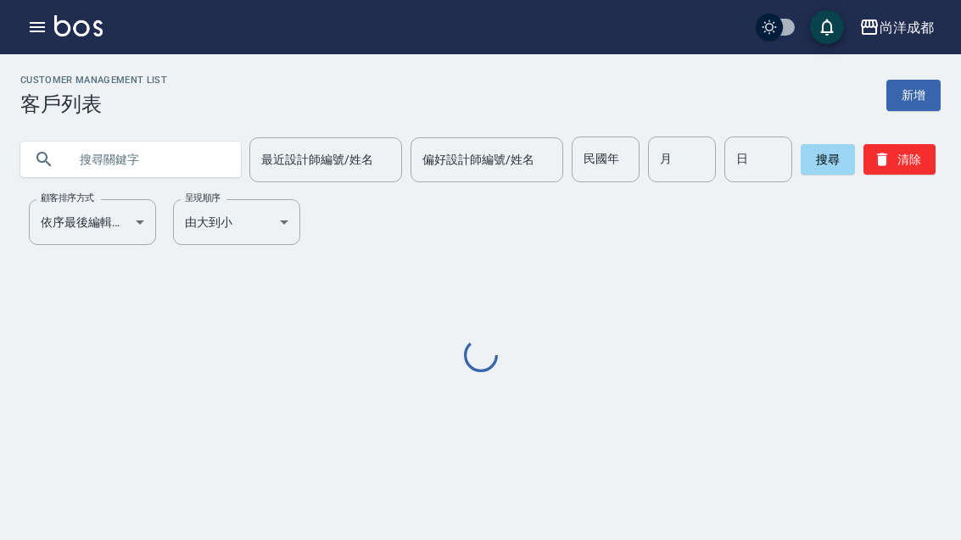
click at [172, 160] on input "text" at bounding box center [147, 160] width 159 height 46
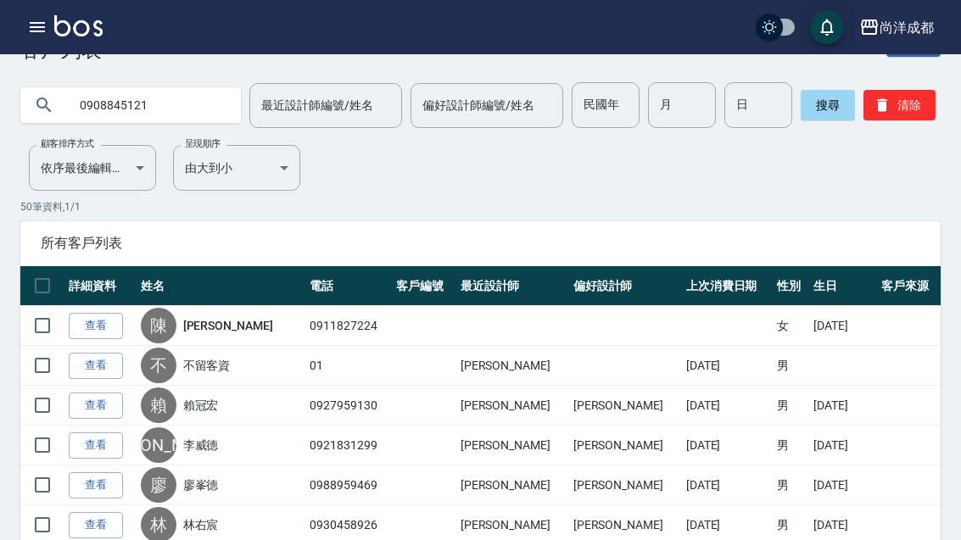
type input "0908845121"
click at [825, 103] on button "搜尋" at bounding box center [828, 105] width 54 height 31
